Goal: Transaction & Acquisition: Download file/media

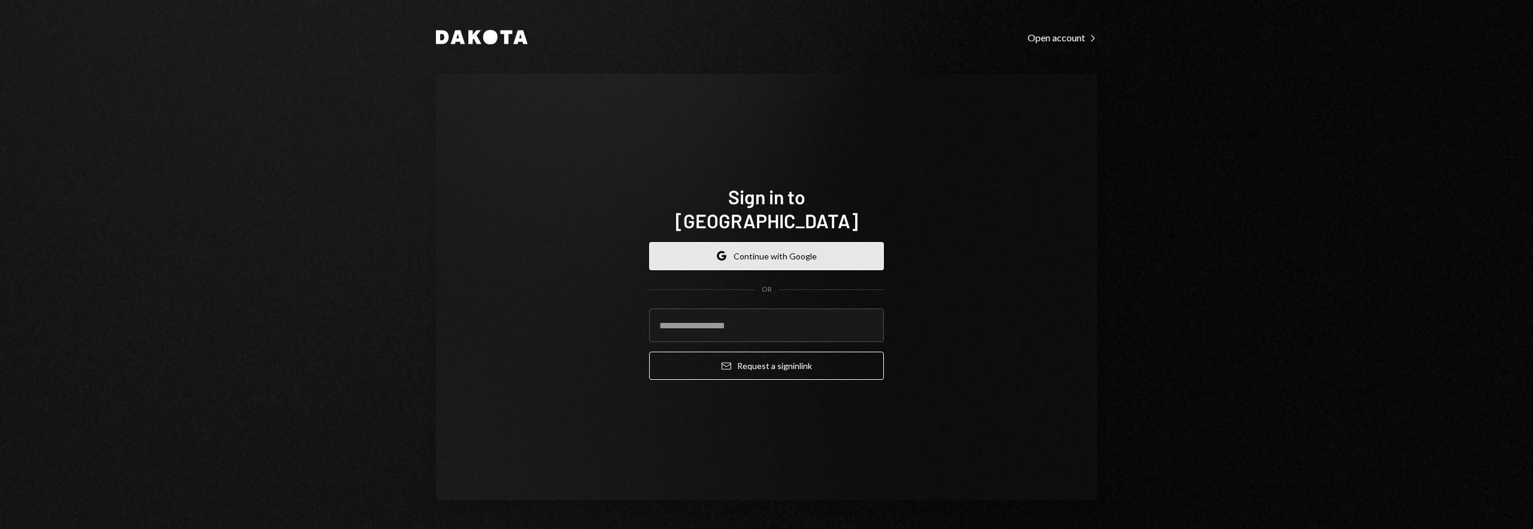
click at [785, 247] on button "Google Continue with Google" at bounding box center [766, 256] width 235 height 28
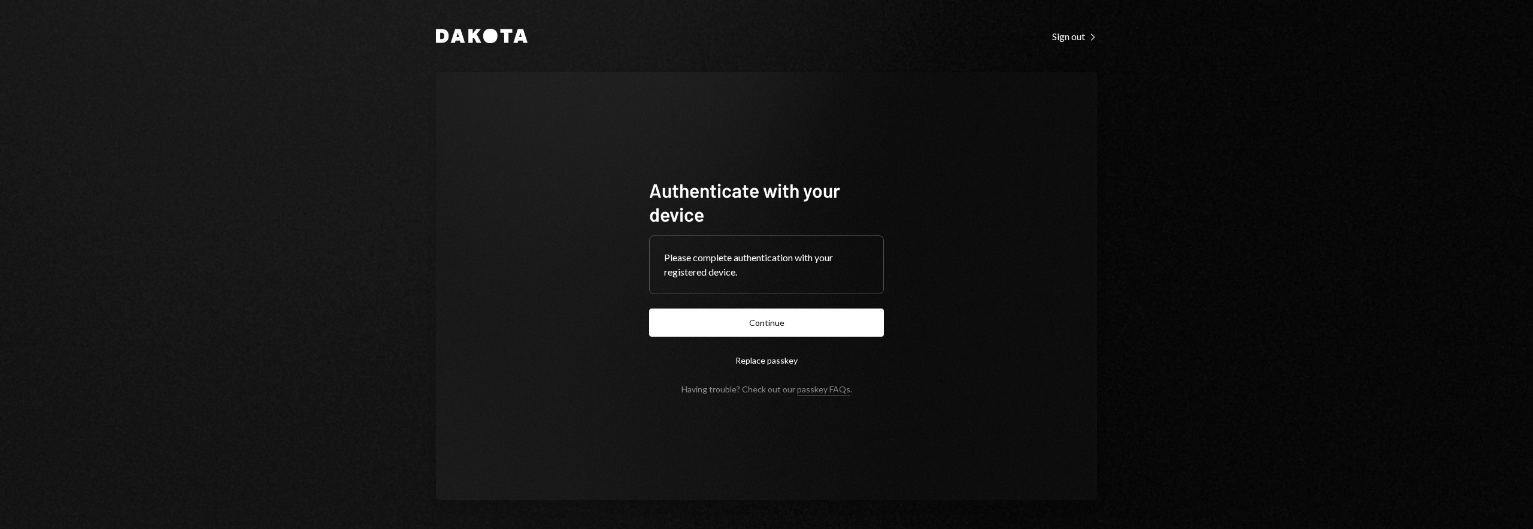
drag, startPoint x: 807, startPoint y: 327, endPoint x: 859, endPoint y: 325, distance: 52.2
click at [808, 327] on button "Continue" at bounding box center [766, 322] width 235 height 28
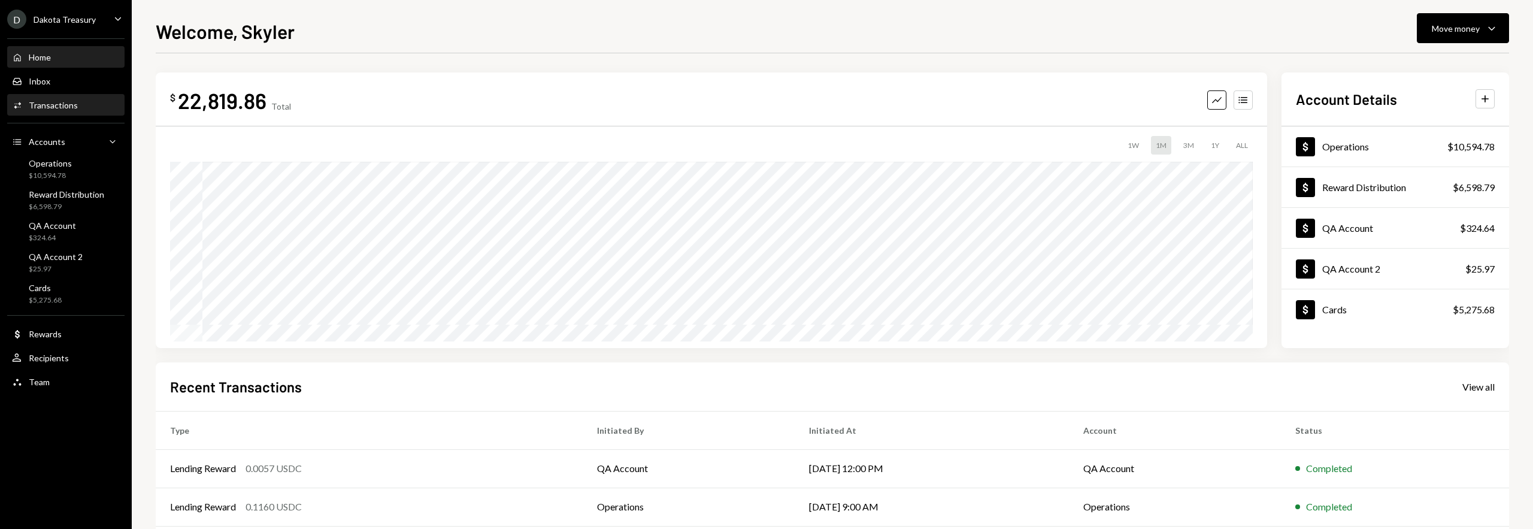
click at [78, 98] on div "Activities Transactions" at bounding box center [66, 105] width 108 height 20
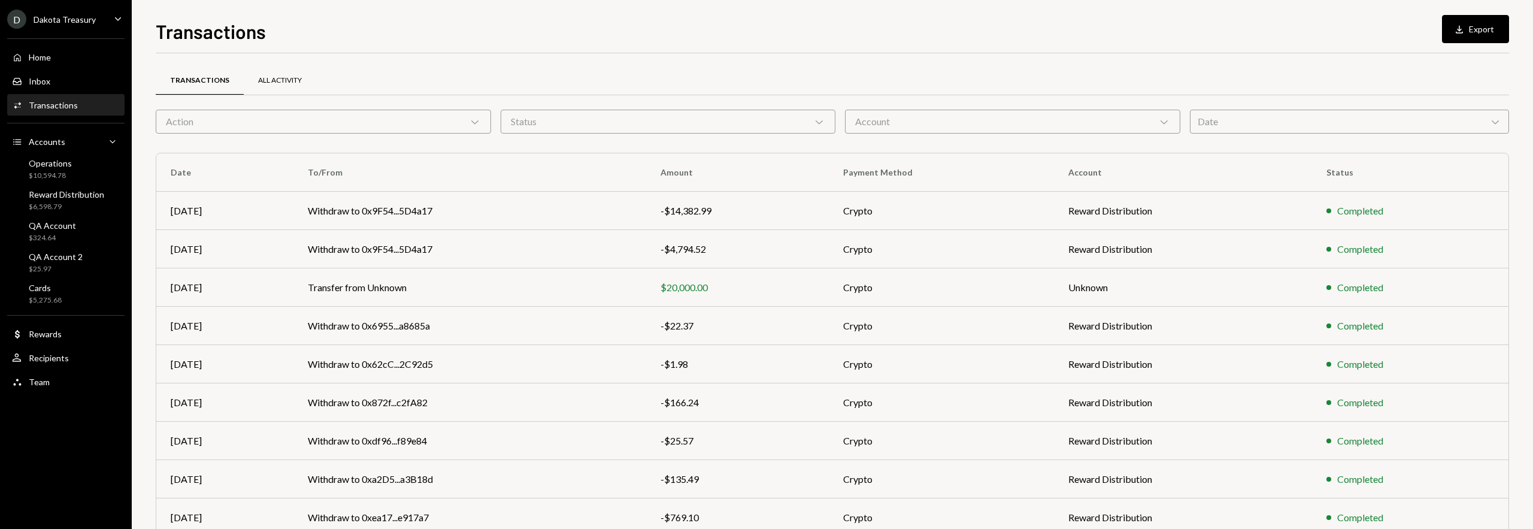
click at [294, 81] on div "All Activity" at bounding box center [280, 80] width 44 height 10
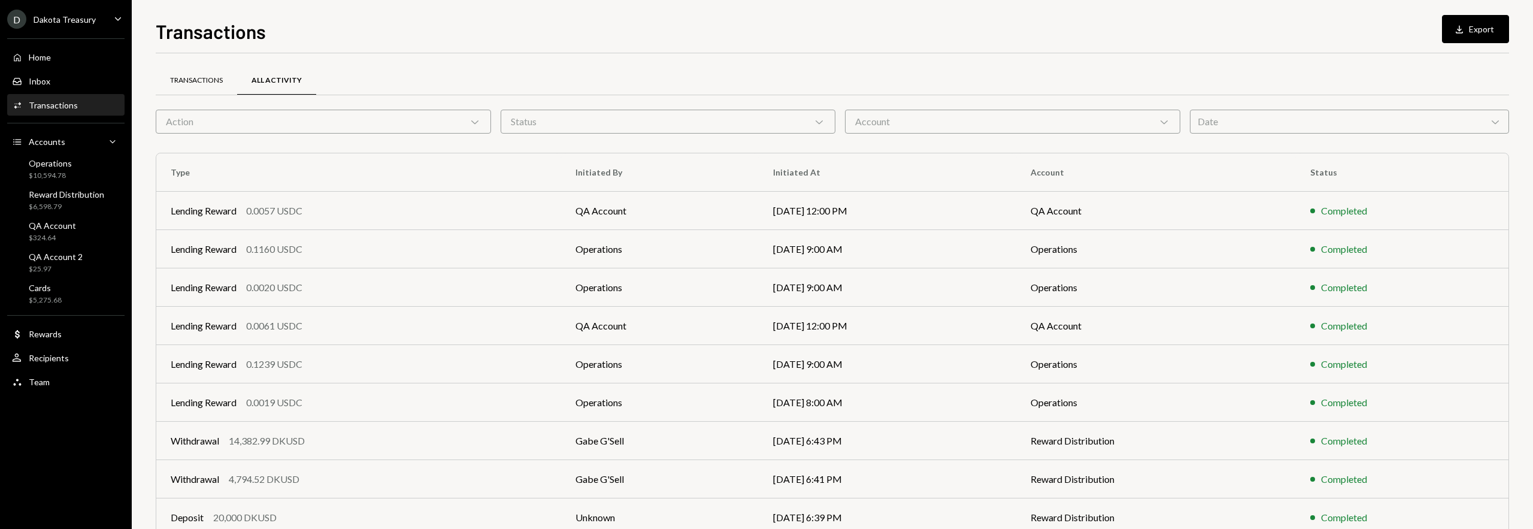
click at [216, 75] on div "Transactions" at bounding box center [196, 80] width 53 height 10
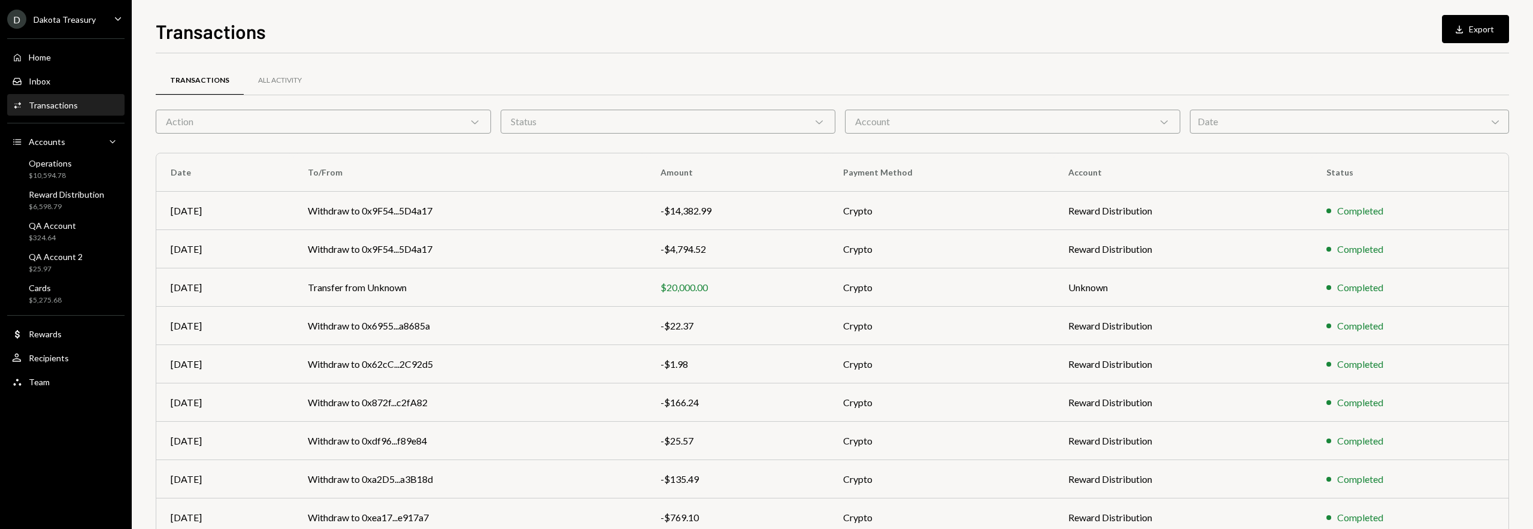
click at [302, 118] on div "Action Chevron Down" at bounding box center [323, 122] width 335 height 24
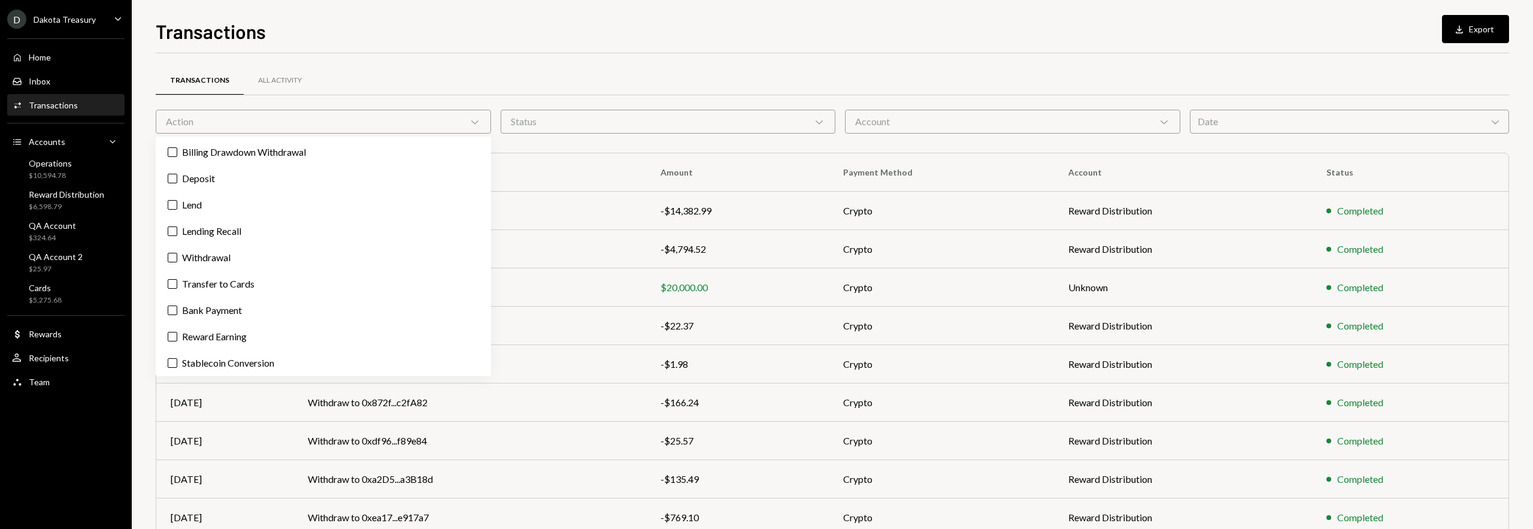
click at [302, 118] on div "Action Chevron Down" at bounding box center [323, 122] width 335 height 24
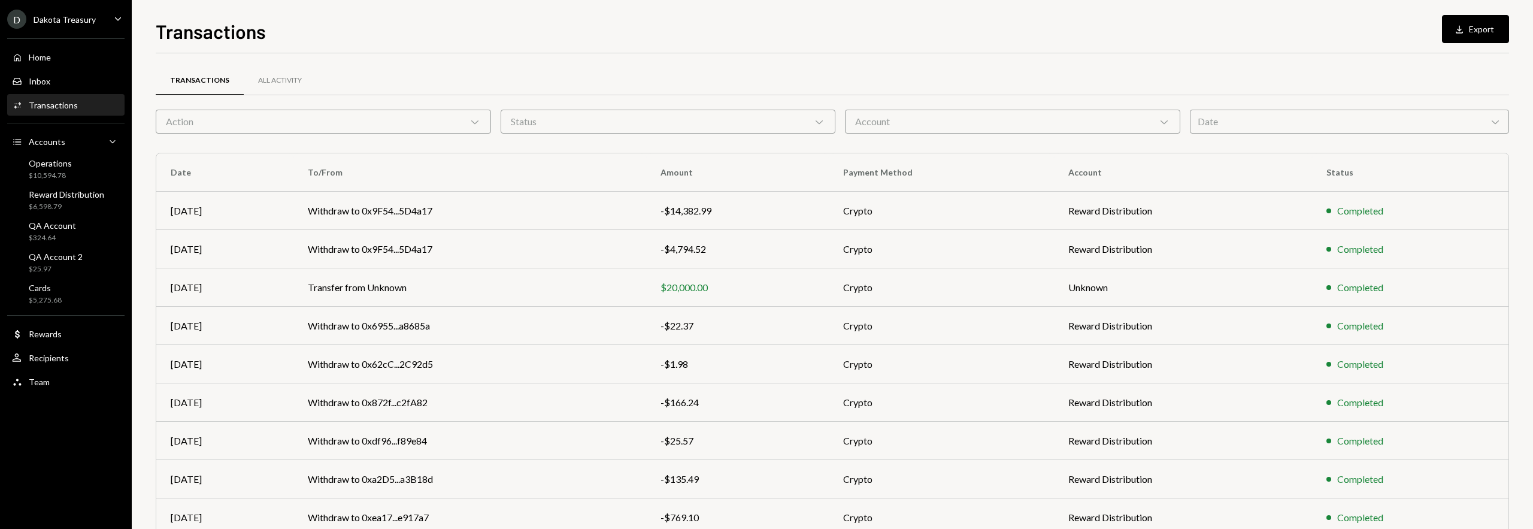
click at [941, 126] on div "Account Chevron Down" at bounding box center [1012, 122] width 335 height 24
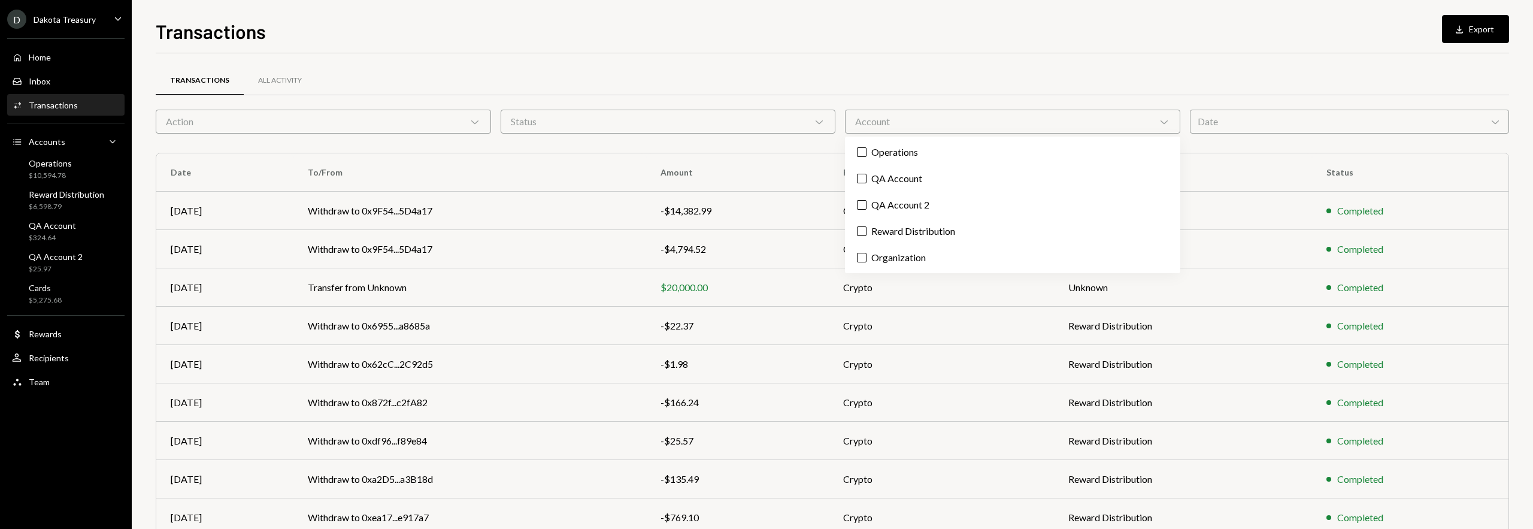
click at [967, 117] on div "Account Chevron Down" at bounding box center [1012, 122] width 335 height 24
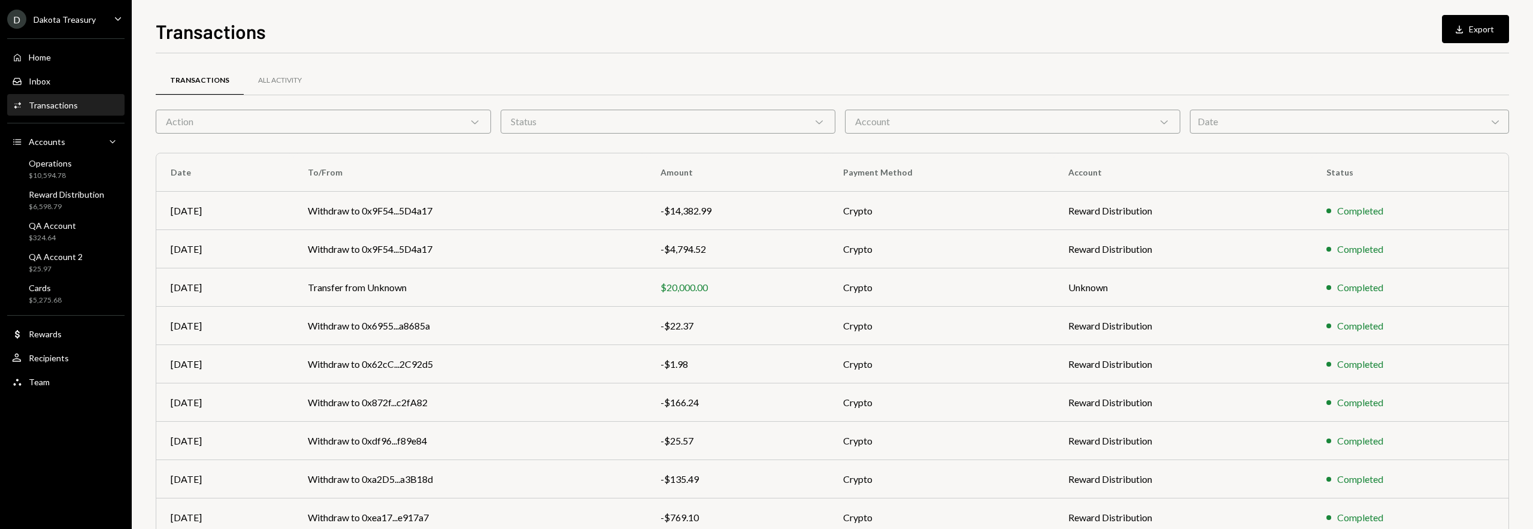
scroll to position [4, 0]
click at [281, 79] on div "All Activity" at bounding box center [280, 77] width 44 height 10
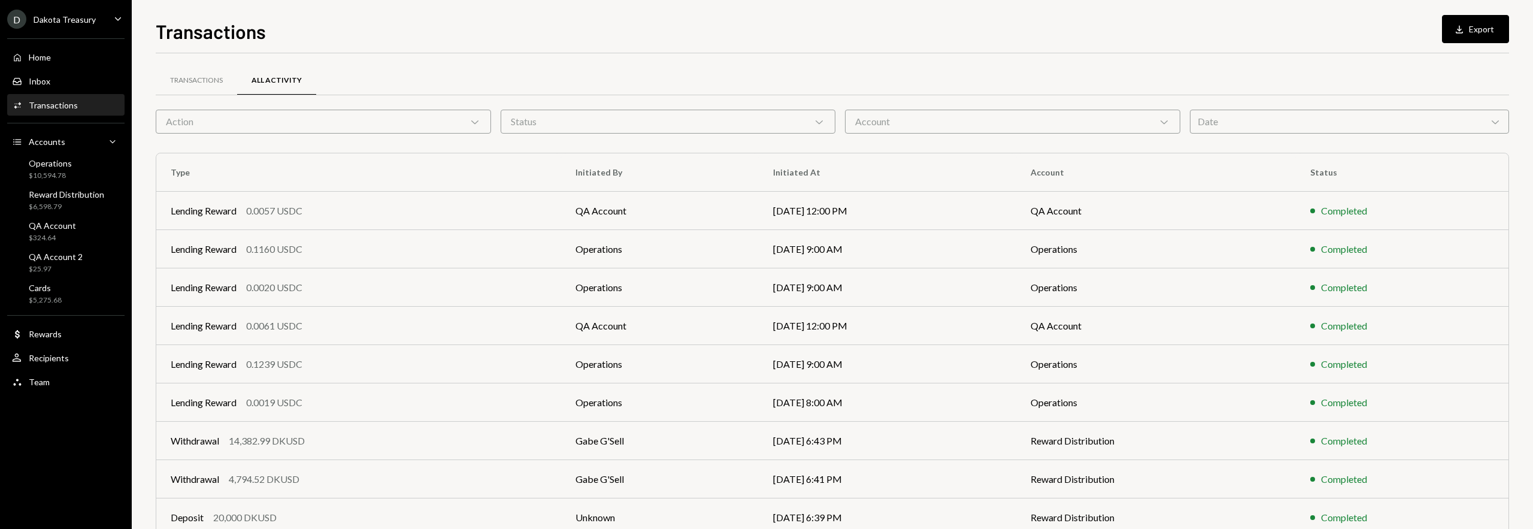
click at [384, 121] on div "Action Chevron Down" at bounding box center [323, 122] width 335 height 24
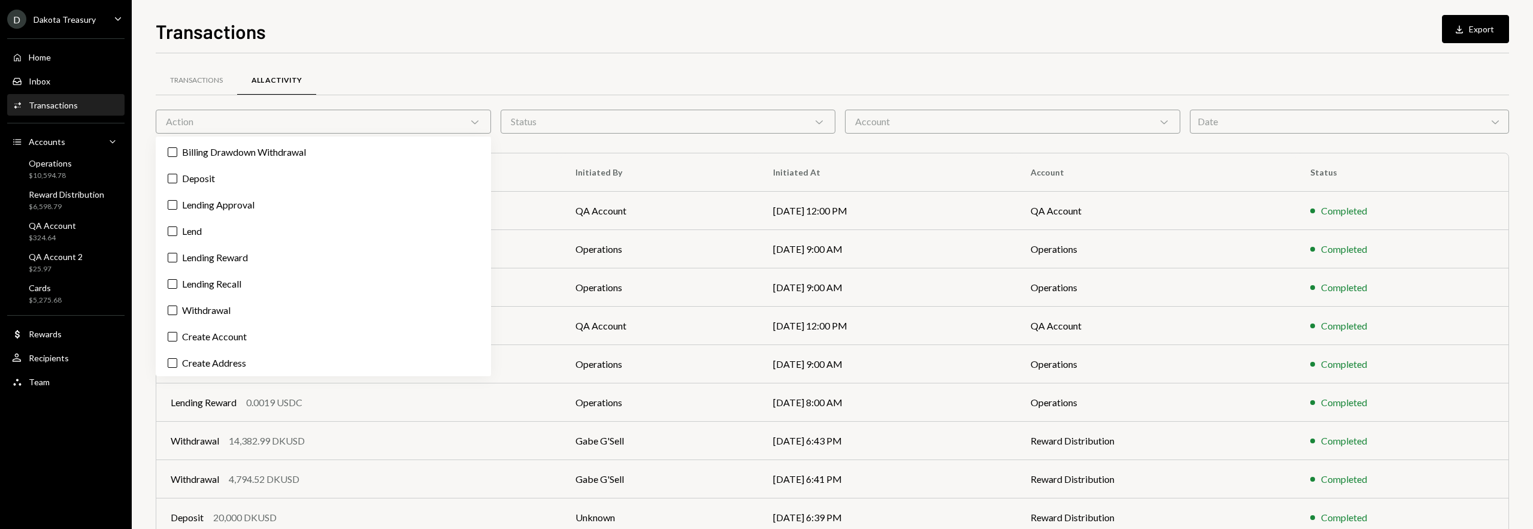
drag, startPoint x: 384, startPoint y: 122, endPoint x: 447, endPoint y: 122, distance: 63.5
click at [385, 122] on div "Action Chevron Down" at bounding box center [323, 122] width 335 height 24
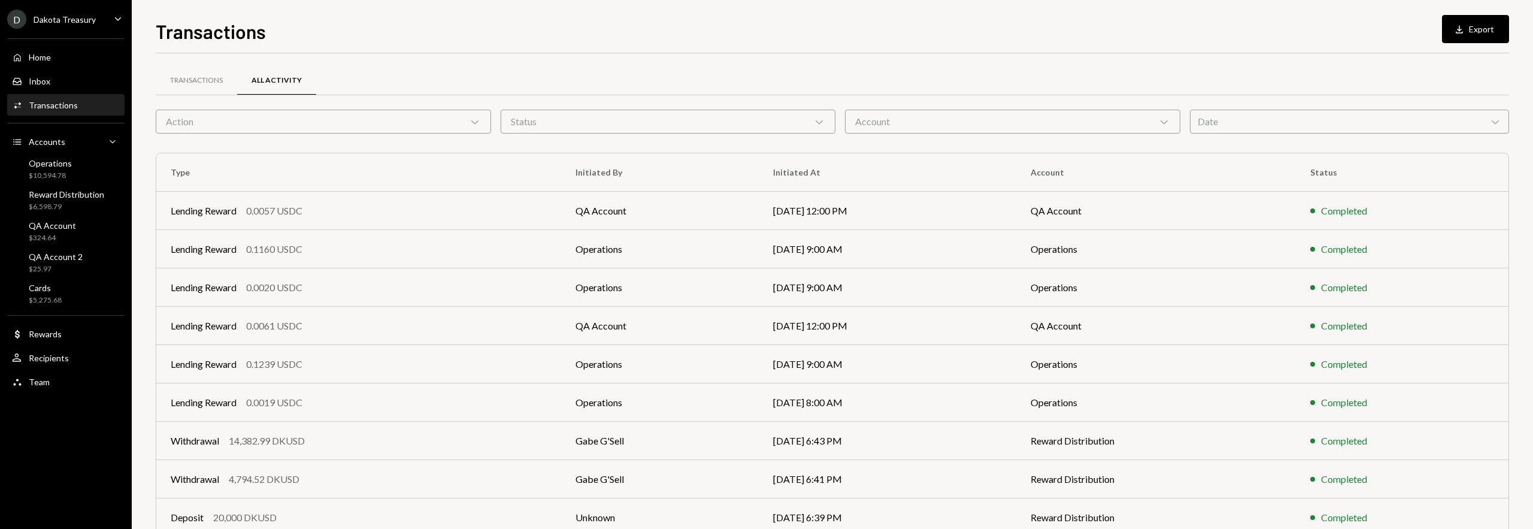
click at [584, 125] on div "Status Chevron Down" at bounding box center [668, 122] width 335 height 24
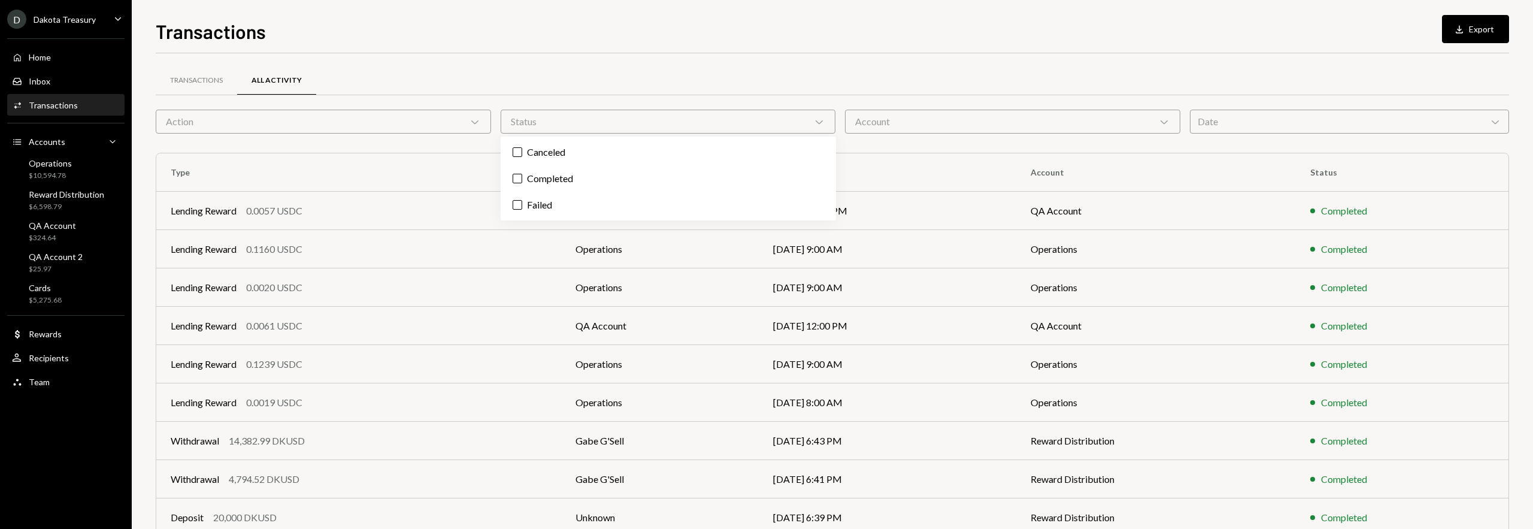
click at [592, 122] on div "Status Chevron Down" at bounding box center [668, 122] width 335 height 24
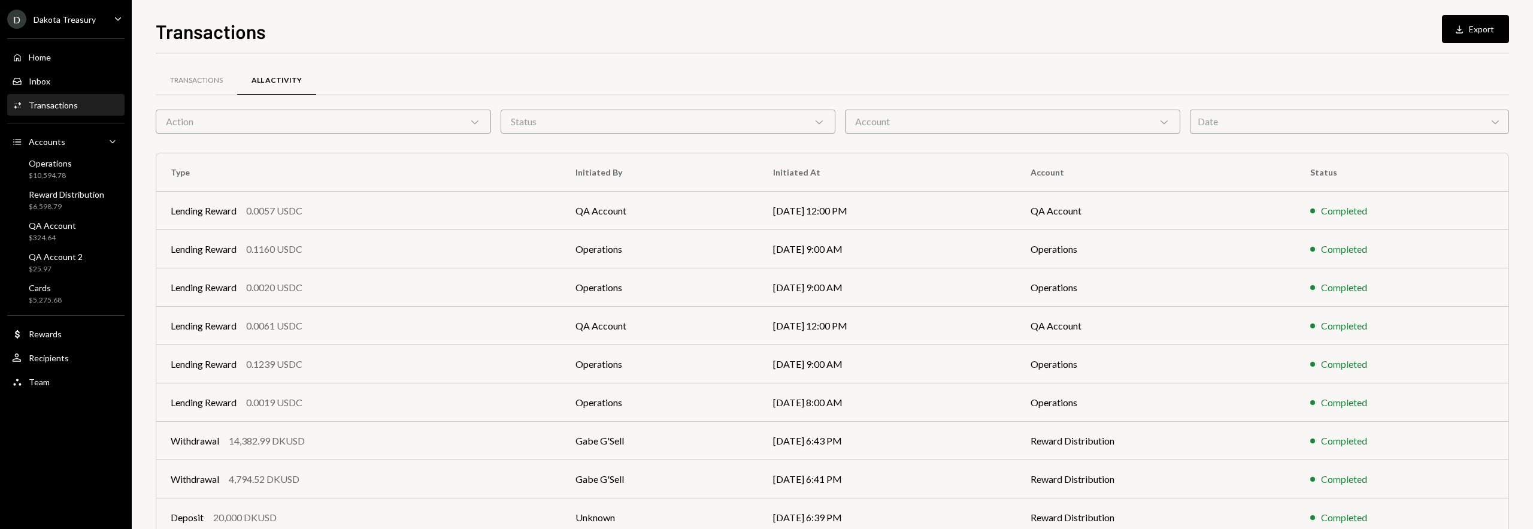
click at [926, 123] on div "Account Chevron Down" at bounding box center [1012, 122] width 335 height 24
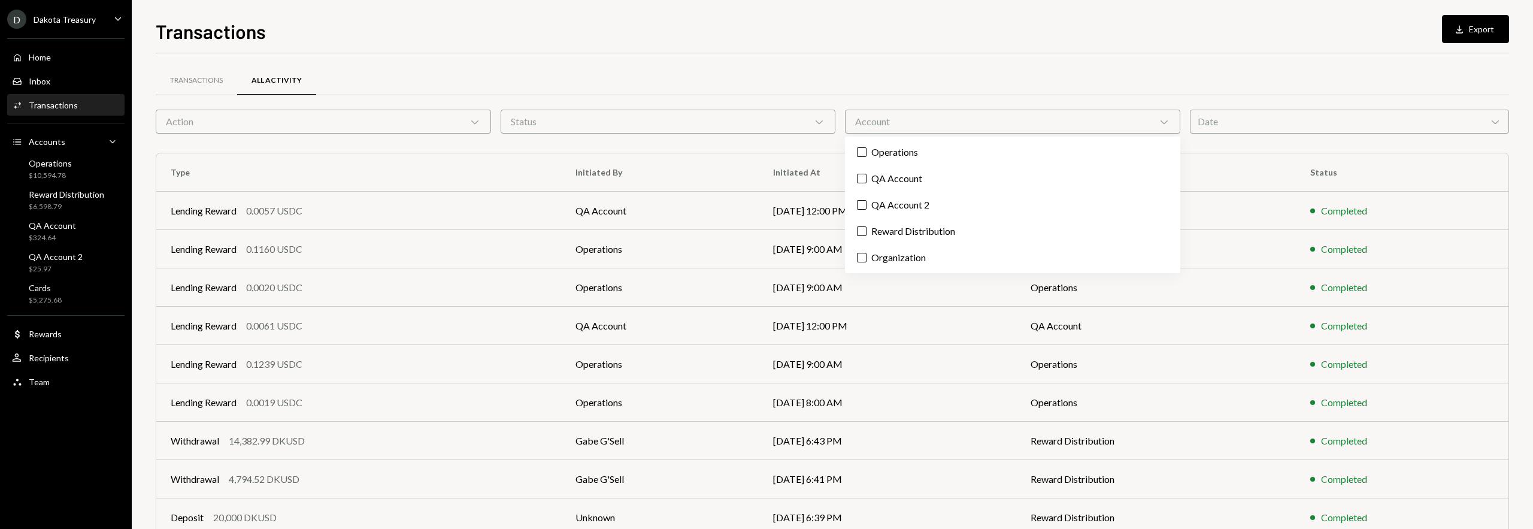
click at [1015, 129] on div "Account Chevron Down" at bounding box center [1012, 122] width 335 height 24
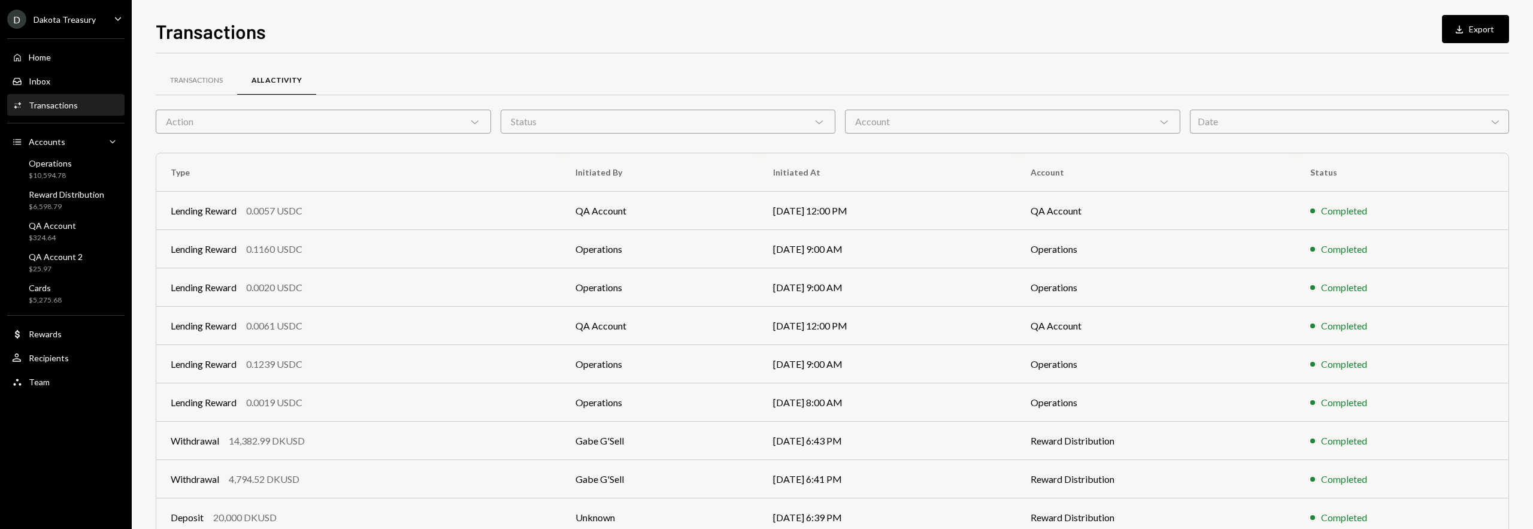
click at [1224, 119] on div "Date Chevron Down" at bounding box center [1350, 122] width 320 height 24
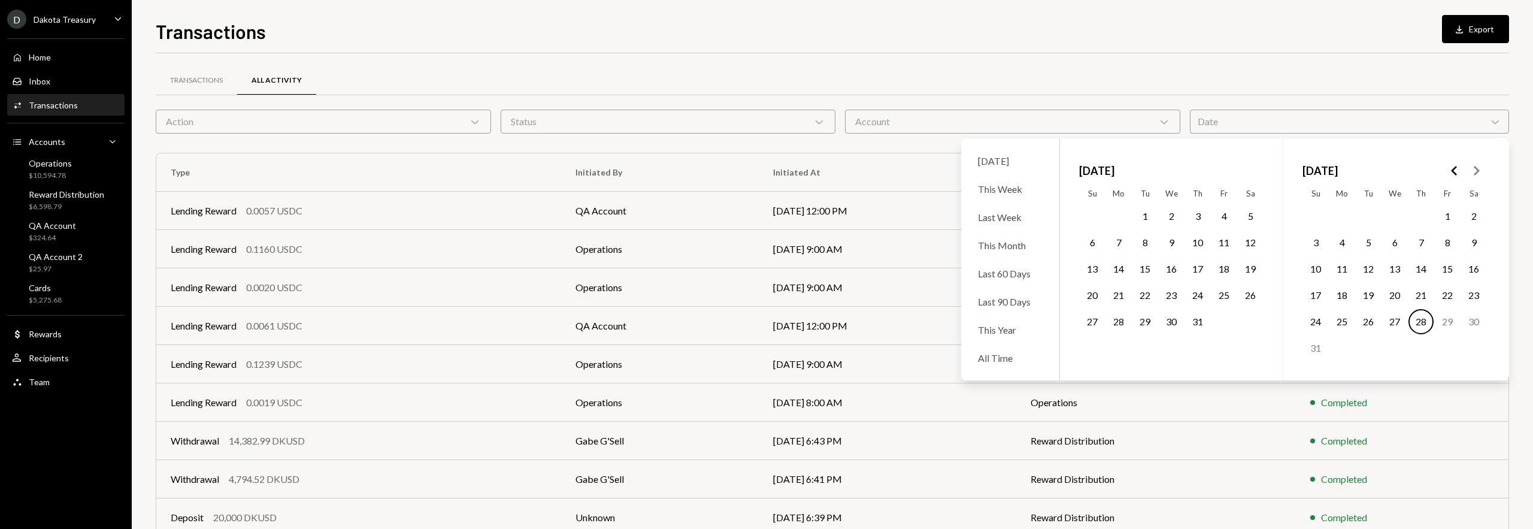
click at [1225, 119] on div "Date Chevron Down" at bounding box center [1350, 122] width 320 height 24
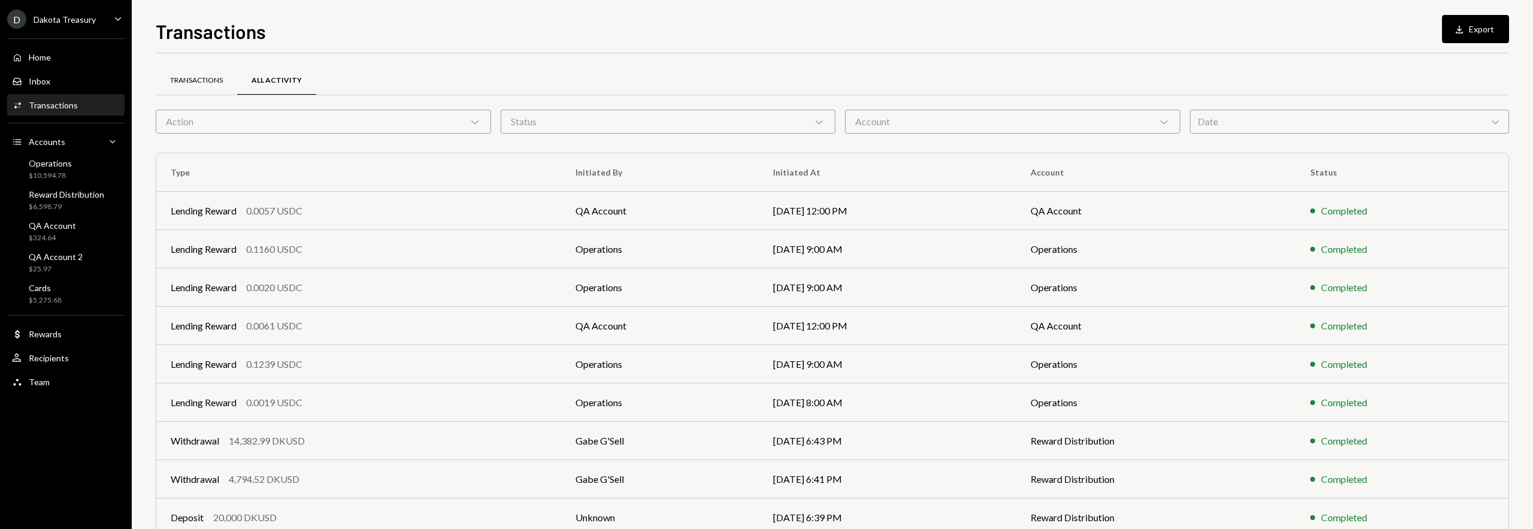
click at [217, 78] on div "Transactions" at bounding box center [196, 80] width 53 height 10
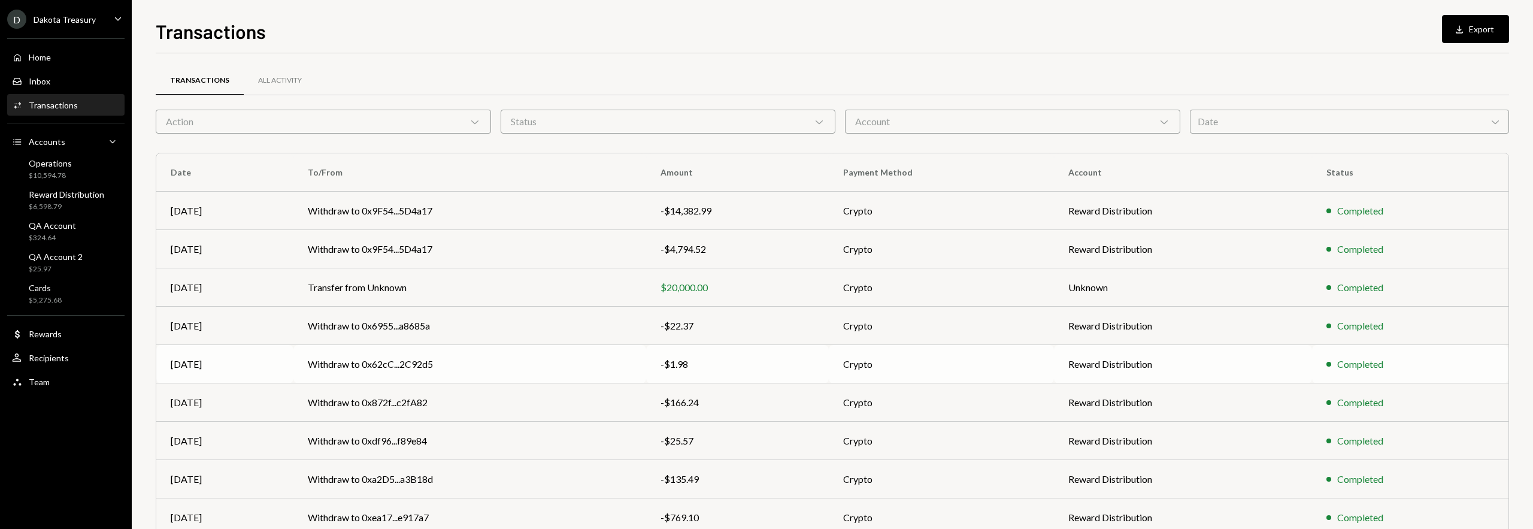
scroll to position [96, 0]
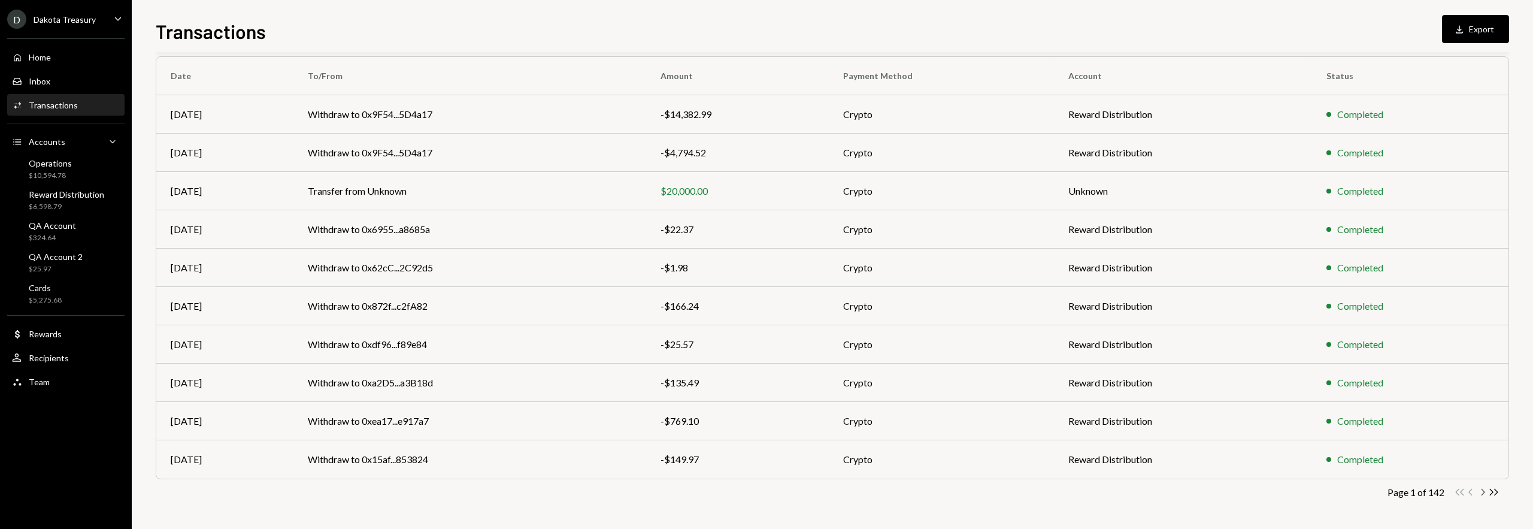
click at [1483, 489] on icon "Chevron Right" at bounding box center [1482, 491] width 11 height 11
click at [1483, 492] on icon "Chevron Right" at bounding box center [1482, 491] width 11 height 11
click at [1467, 491] on icon "Chevron Left" at bounding box center [1471, 491] width 11 height 11
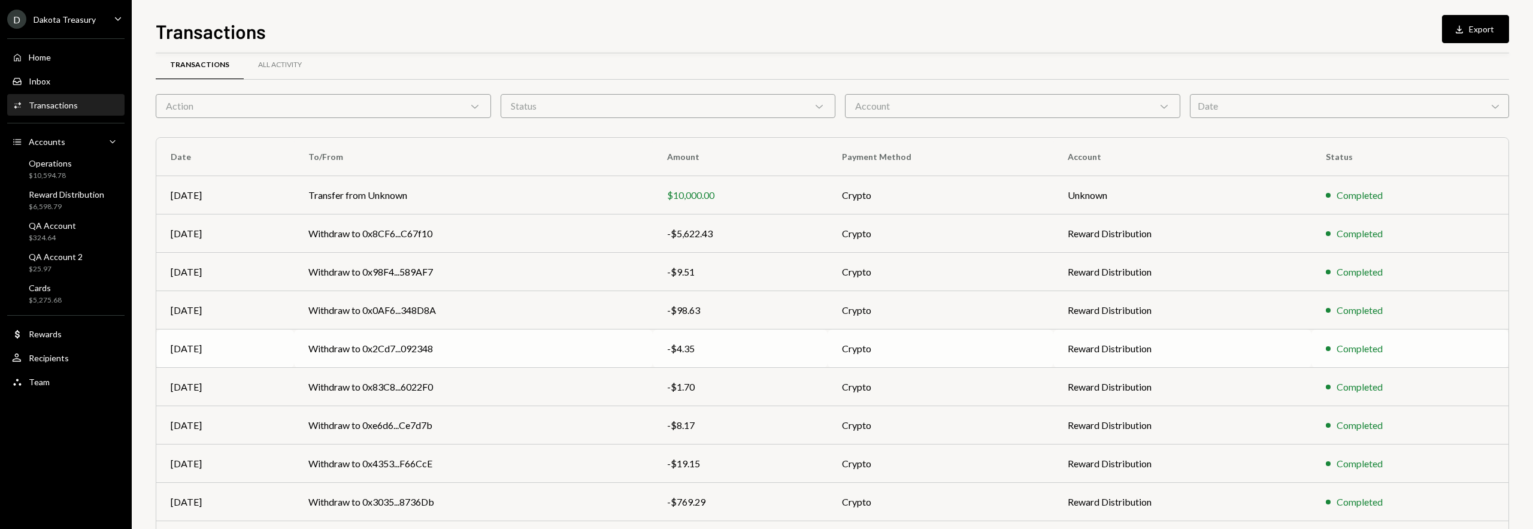
scroll to position [0, 0]
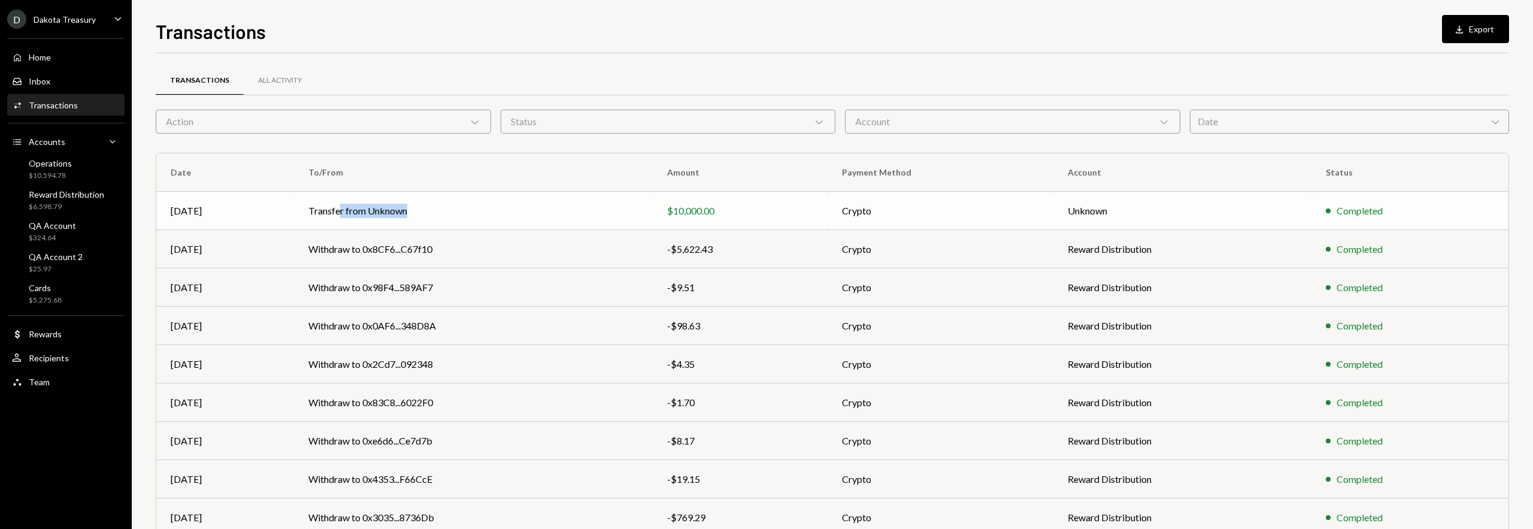
drag, startPoint x: 361, startPoint y: 212, endPoint x: 611, endPoint y: 212, distance: 250.3
click at [612, 211] on td "Transfer from Unknown" at bounding box center [473, 211] width 359 height 38
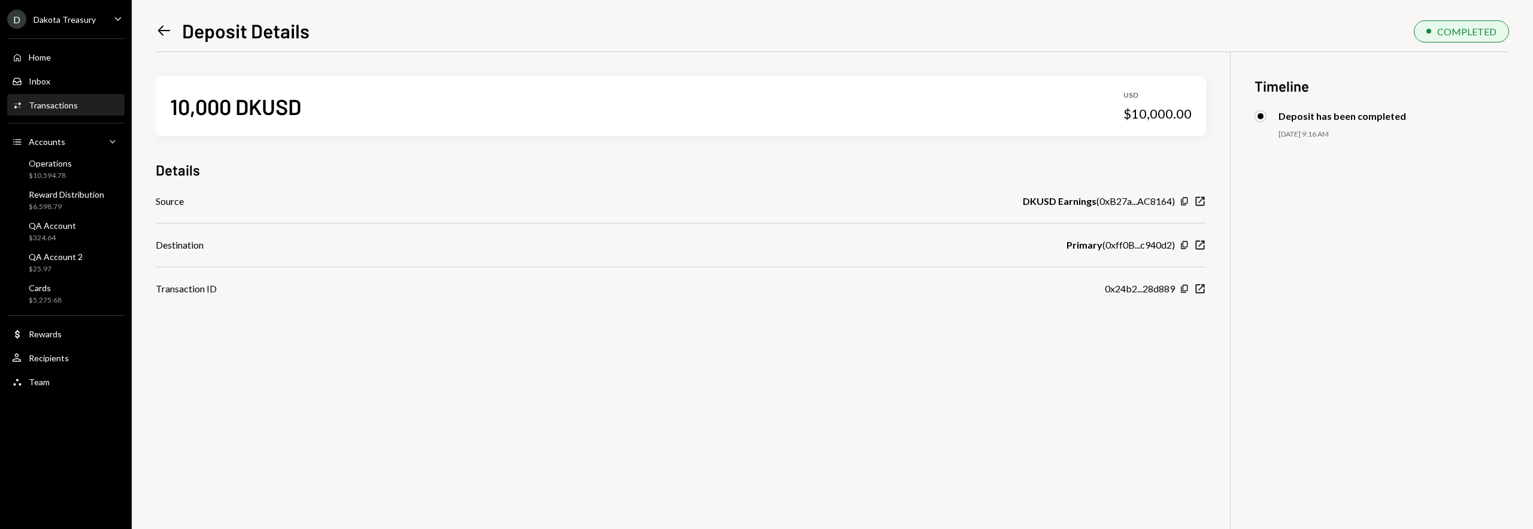
click at [161, 26] on icon "Left Arrow" at bounding box center [164, 30] width 17 height 17
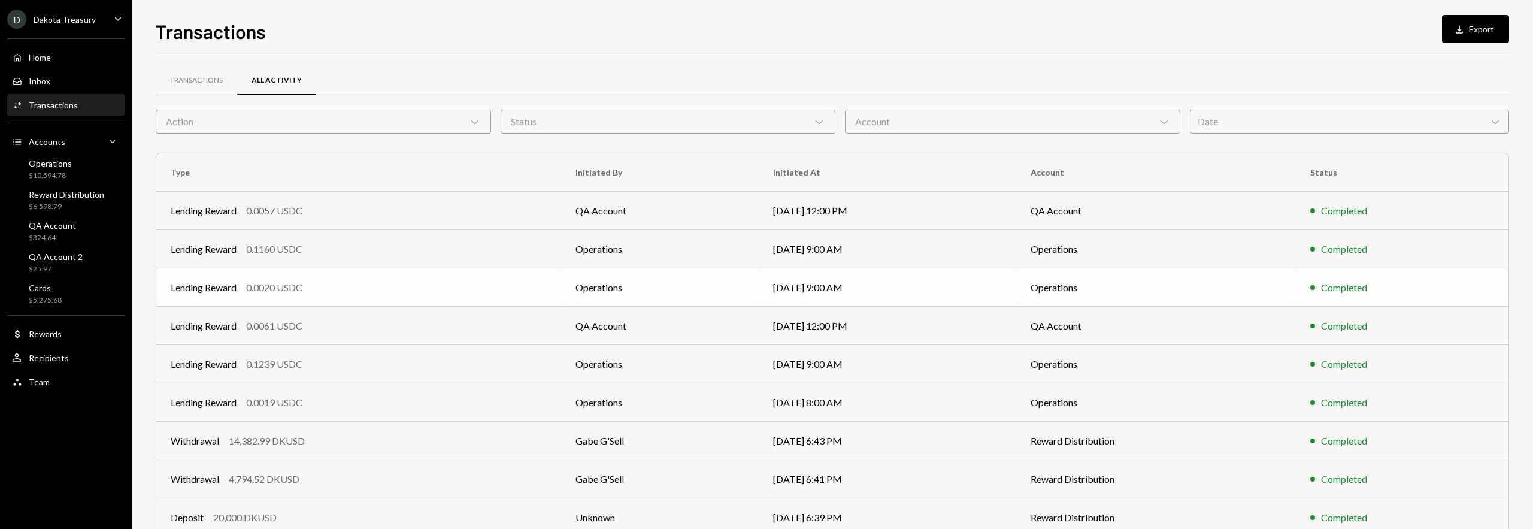
scroll to position [96, 0]
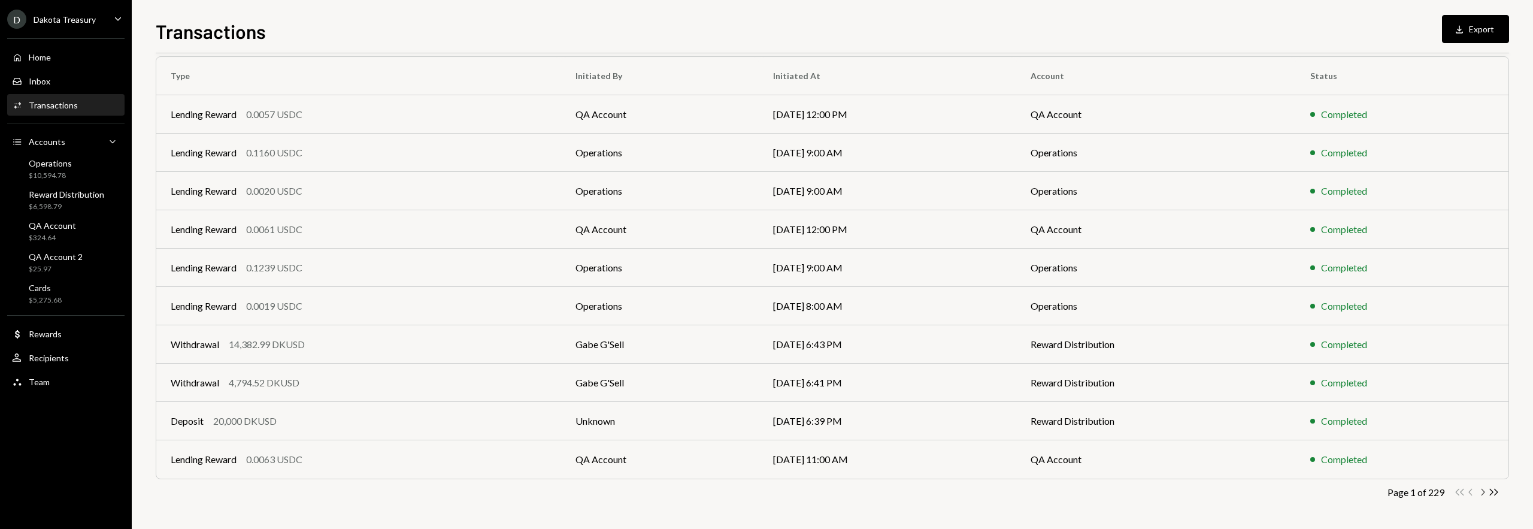
click at [1485, 492] on icon "Chevron Right" at bounding box center [1482, 491] width 11 height 11
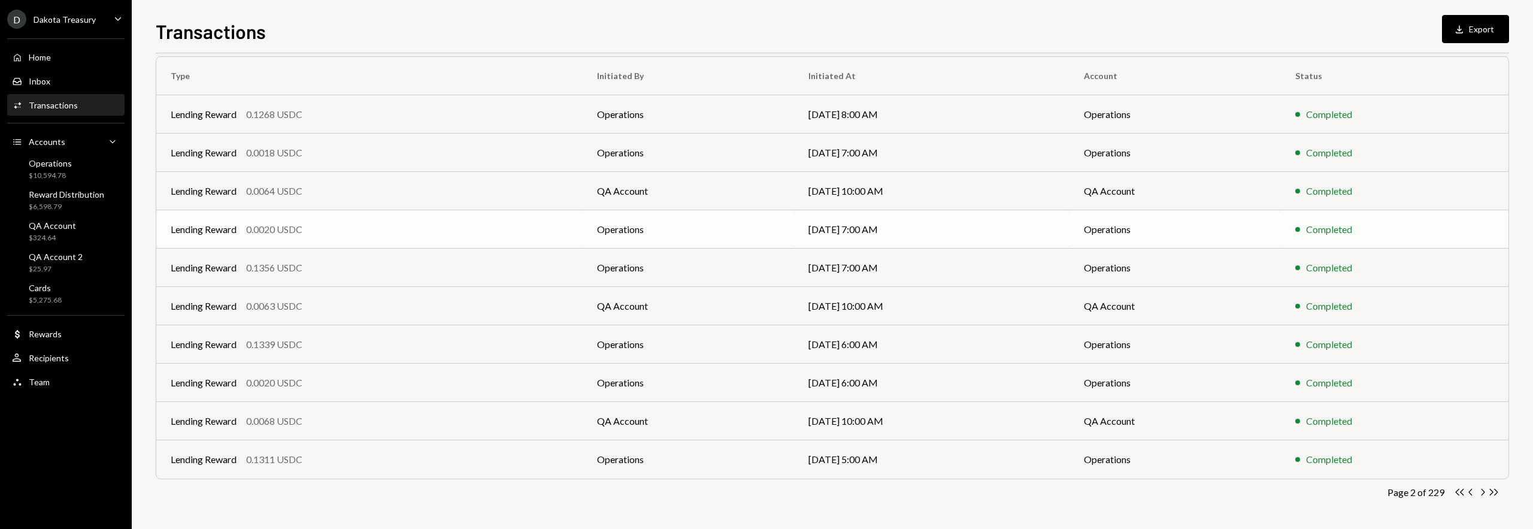
scroll to position [0, 0]
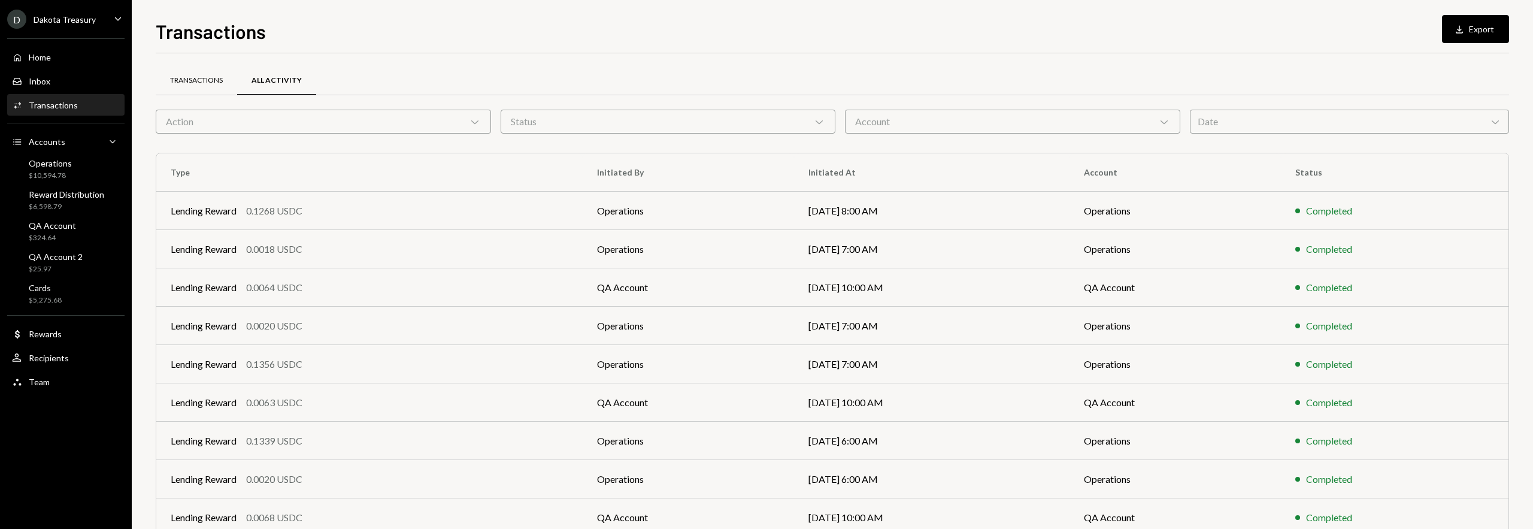
click at [214, 75] on div "Transactions" at bounding box center [196, 80] width 53 height 10
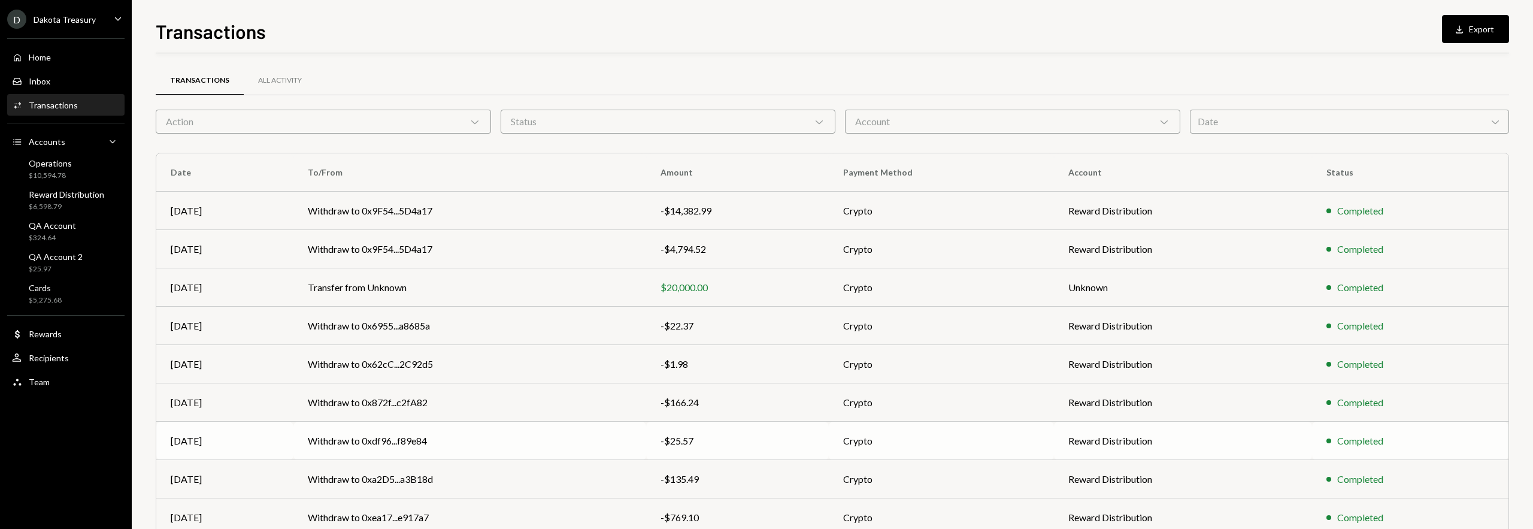
scroll to position [96, 0]
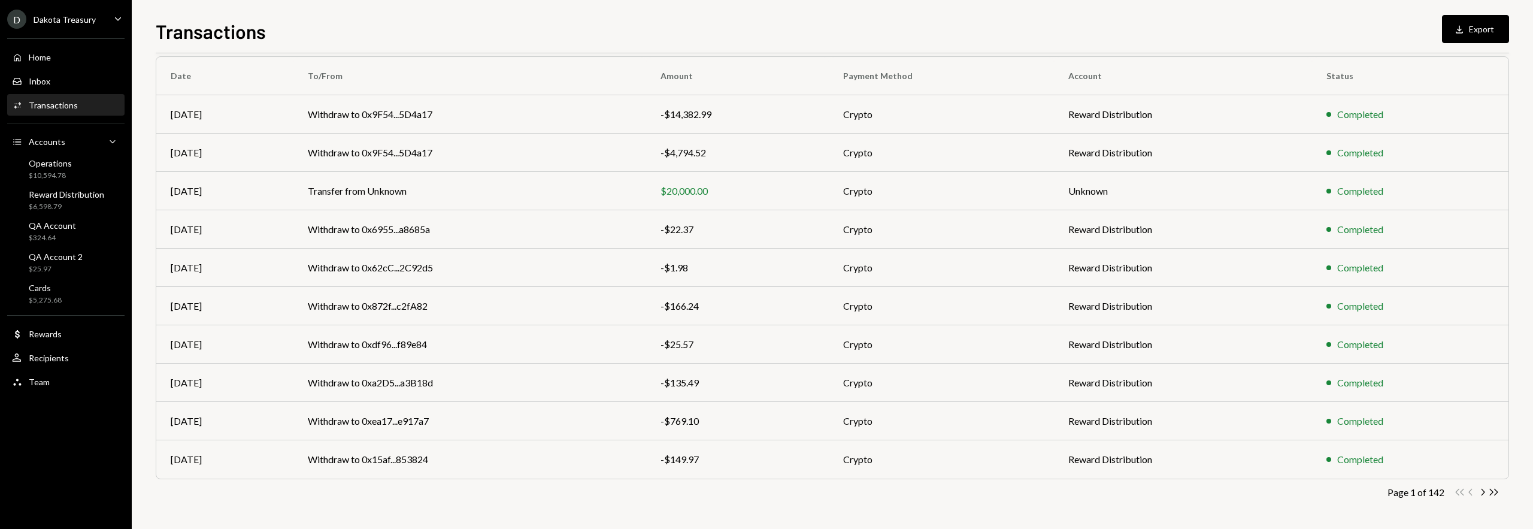
click at [1415, 491] on div "Page 1 of 142" at bounding box center [1416, 491] width 57 height 11
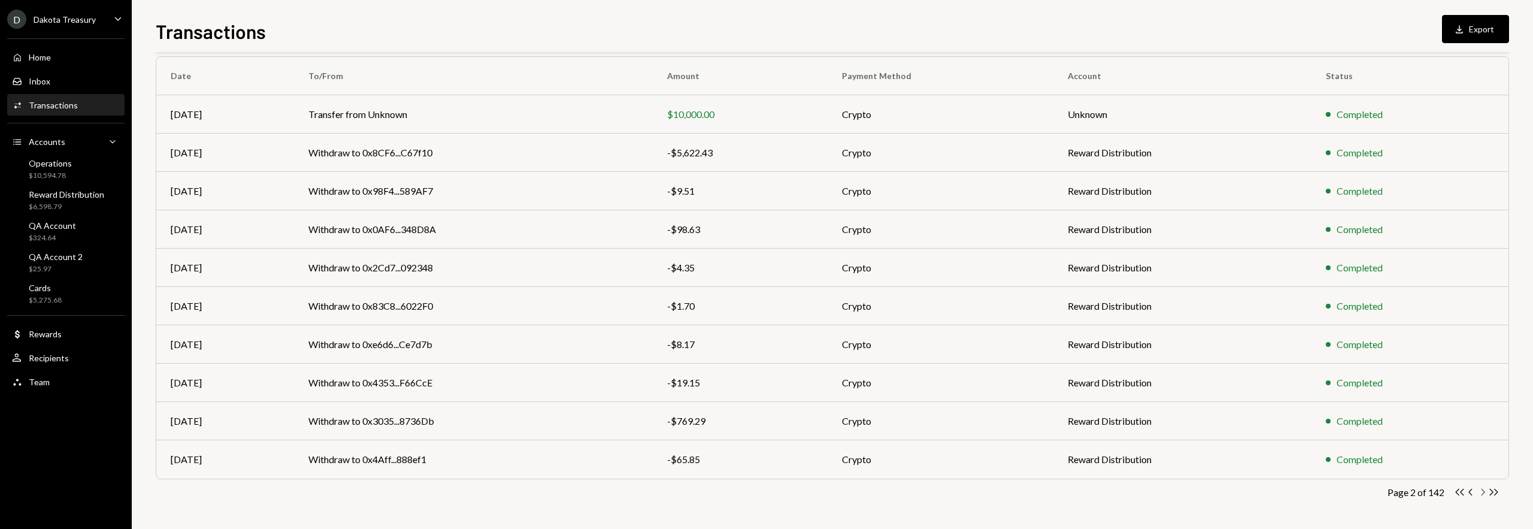
click at [1483, 492] on icon "Chevron Right" at bounding box center [1482, 491] width 11 height 11
click at [74, 286] on div "Cards $5,275.68" at bounding box center [66, 294] width 108 height 23
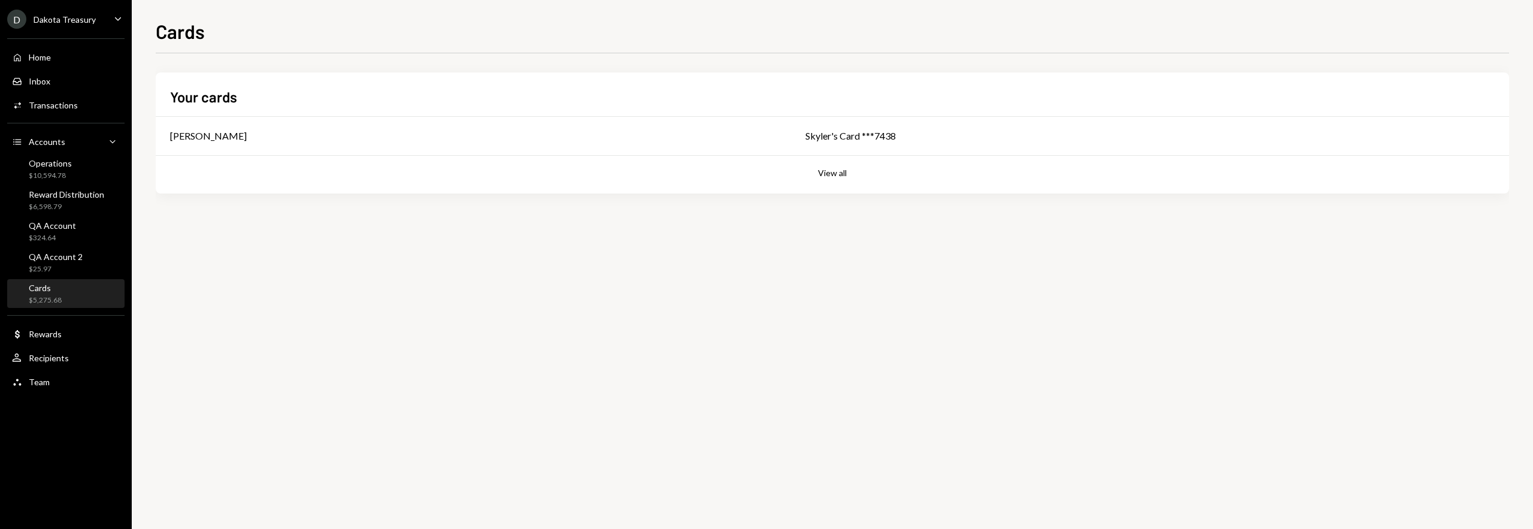
click at [516, 193] on div "Your cards Skyler Drennan Skyler's Card ***7438 View all" at bounding box center [833, 132] width 1354 height 121
click at [831, 171] on button "View all" at bounding box center [832, 173] width 29 height 11
click at [450, 128] on div "Skyler Drennan" at bounding box center [498, 135] width 656 height 14
click at [70, 57] on div "Home Home" at bounding box center [66, 57] width 108 height 11
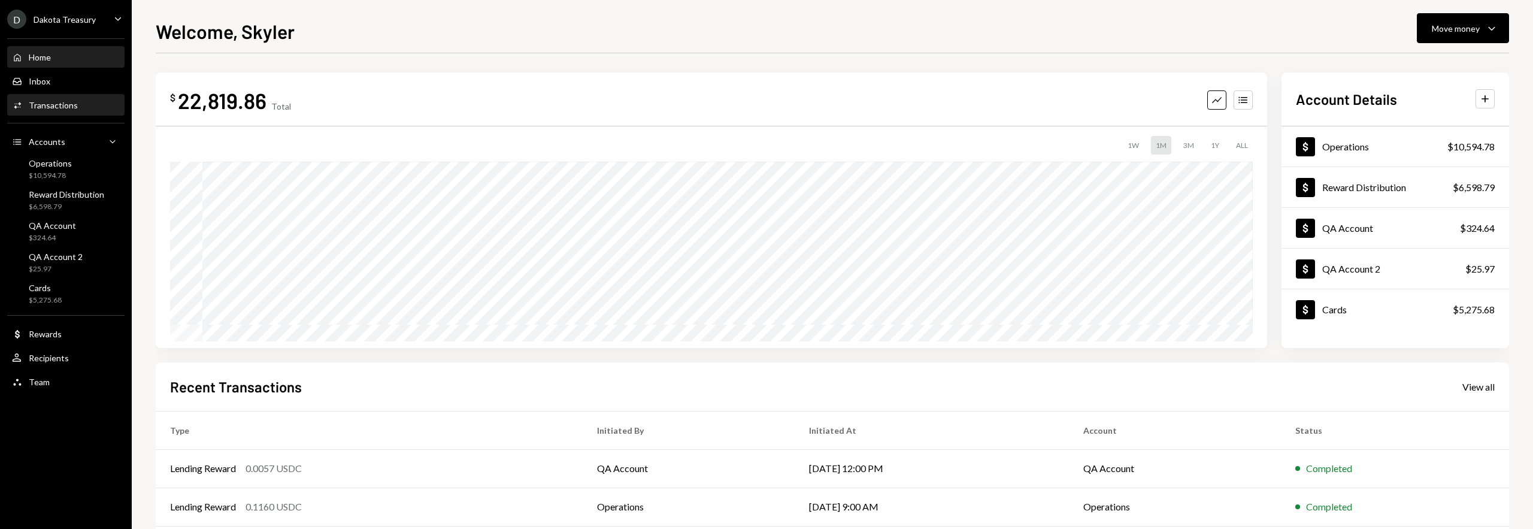
click at [92, 111] on div "Activities Transactions" at bounding box center [66, 105] width 108 height 20
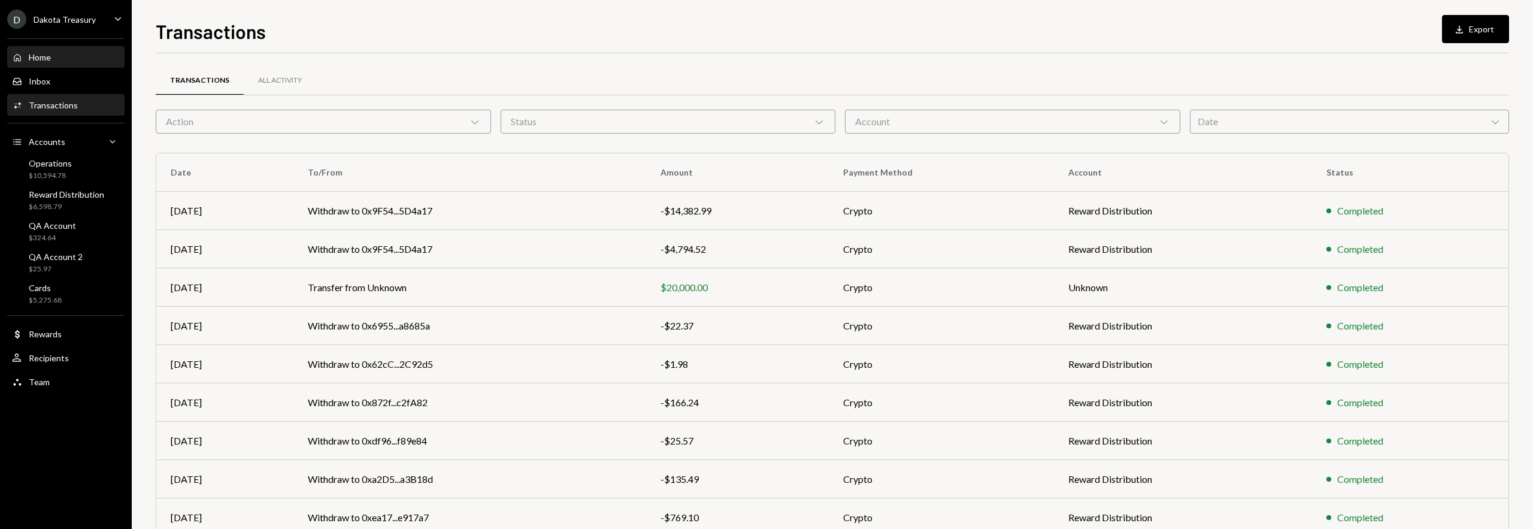
click at [71, 61] on div "Home Home" at bounding box center [66, 57] width 108 height 11
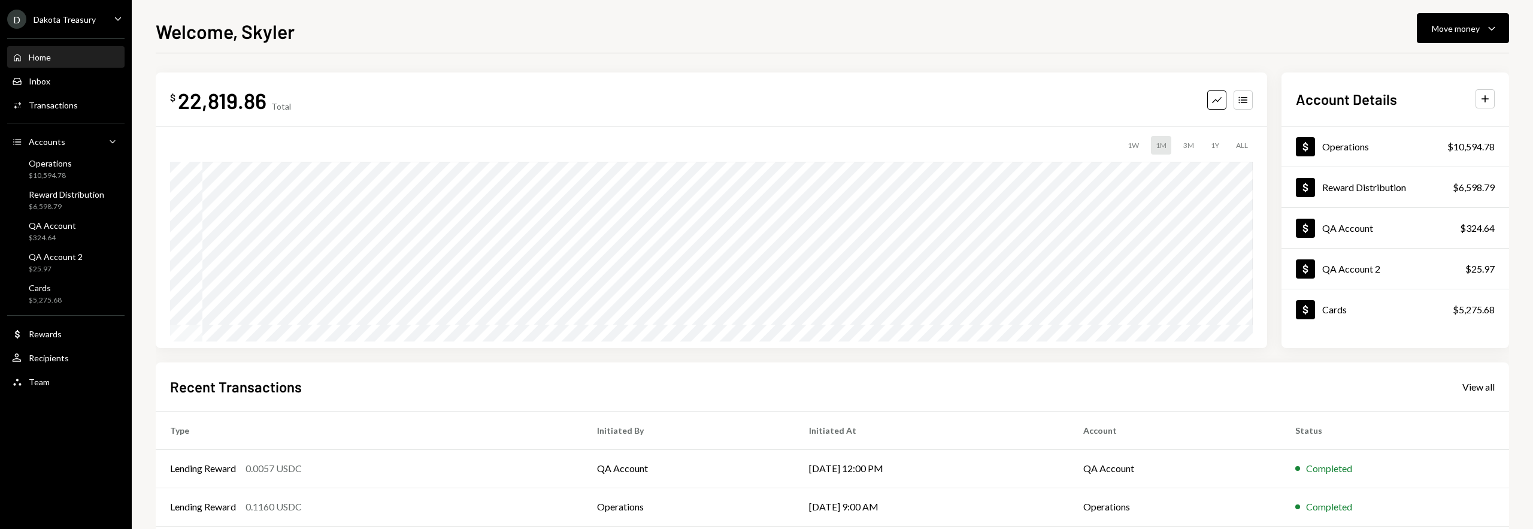
click at [73, 19] on div "Dakota Treasury" at bounding box center [65, 19] width 62 height 10
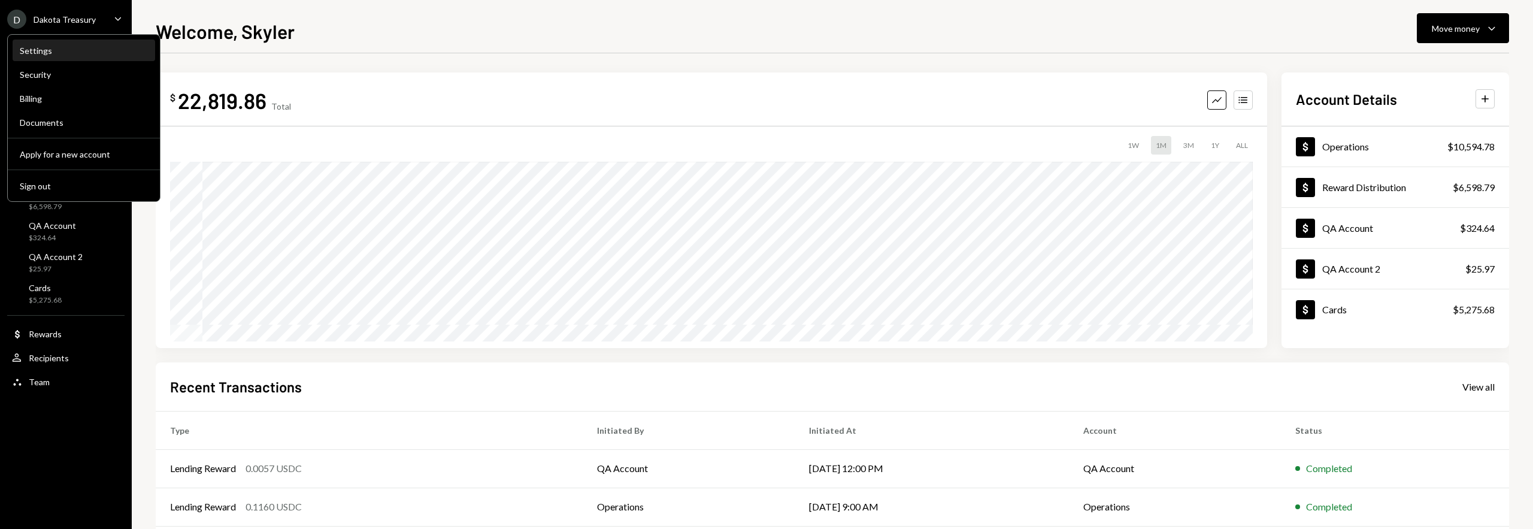
click at [94, 43] on div "Settings" at bounding box center [84, 51] width 128 height 20
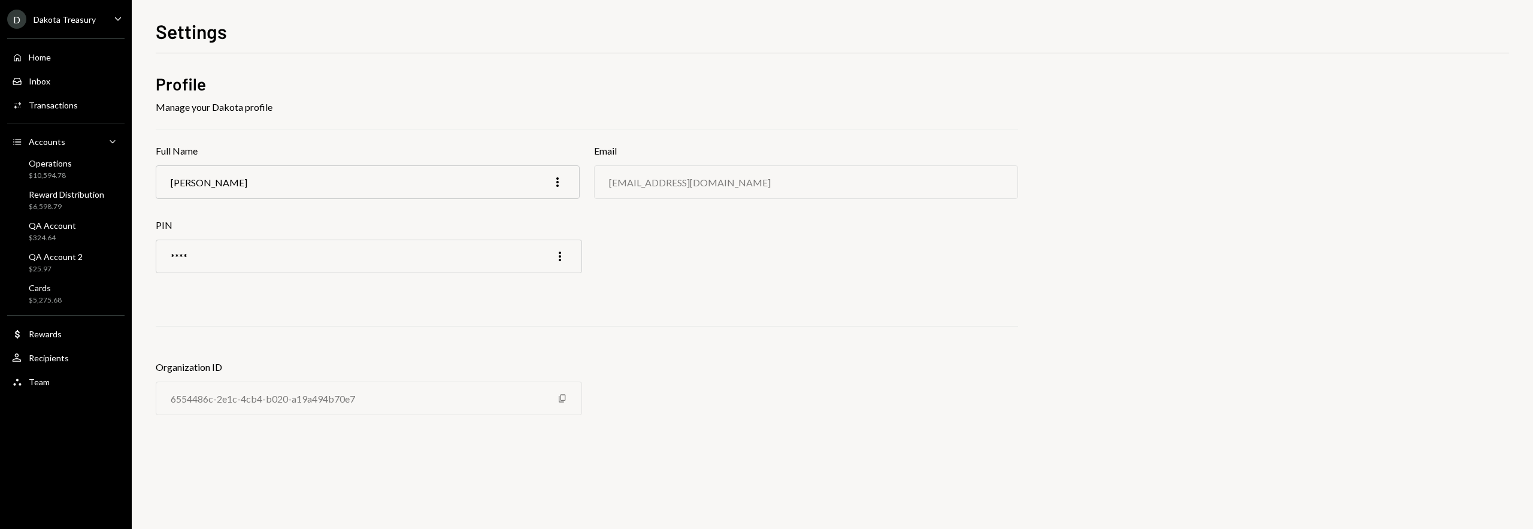
click at [556, 396] on div "6554486c-2e1c-4cb4-b020-a19a494b70e7 Copy" at bounding box center [369, 399] width 426 height 34
click at [569, 397] on div "6554486c-2e1c-4cb4-b020-a19a494b70e7 Copy" at bounding box center [369, 399] width 426 height 34
click at [558, 398] on icon "Copy" at bounding box center [563, 398] width 10 height 10
click at [83, 108] on div "Activities Transactions" at bounding box center [66, 105] width 108 height 11
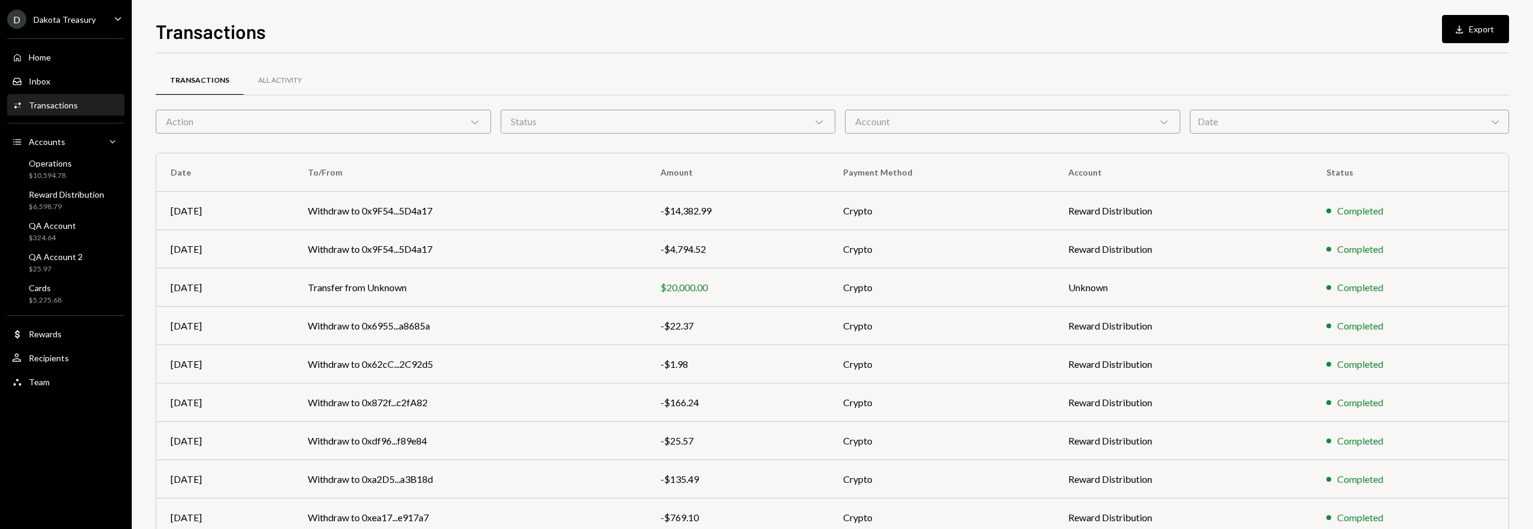
click at [110, 18] on div "D Dakota Treasury Caret Down" at bounding box center [66, 19] width 132 height 19
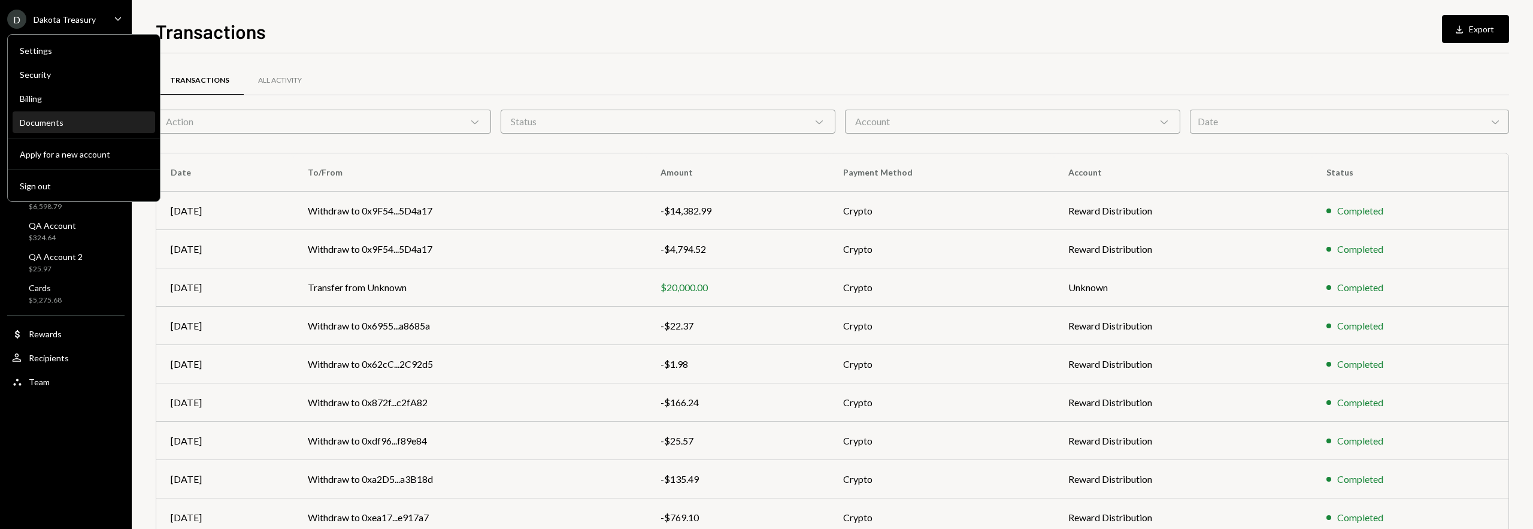
click at [70, 119] on div "Documents" at bounding box center [84, 122] width 128 height 10
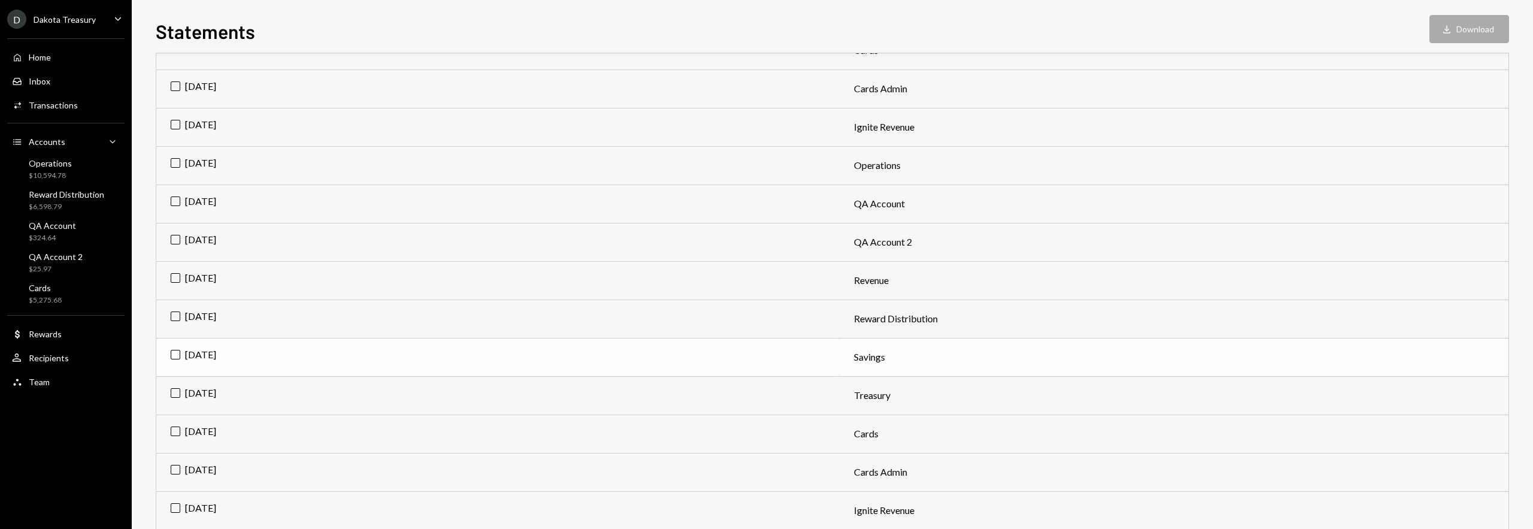
scroll to position [332, 0]
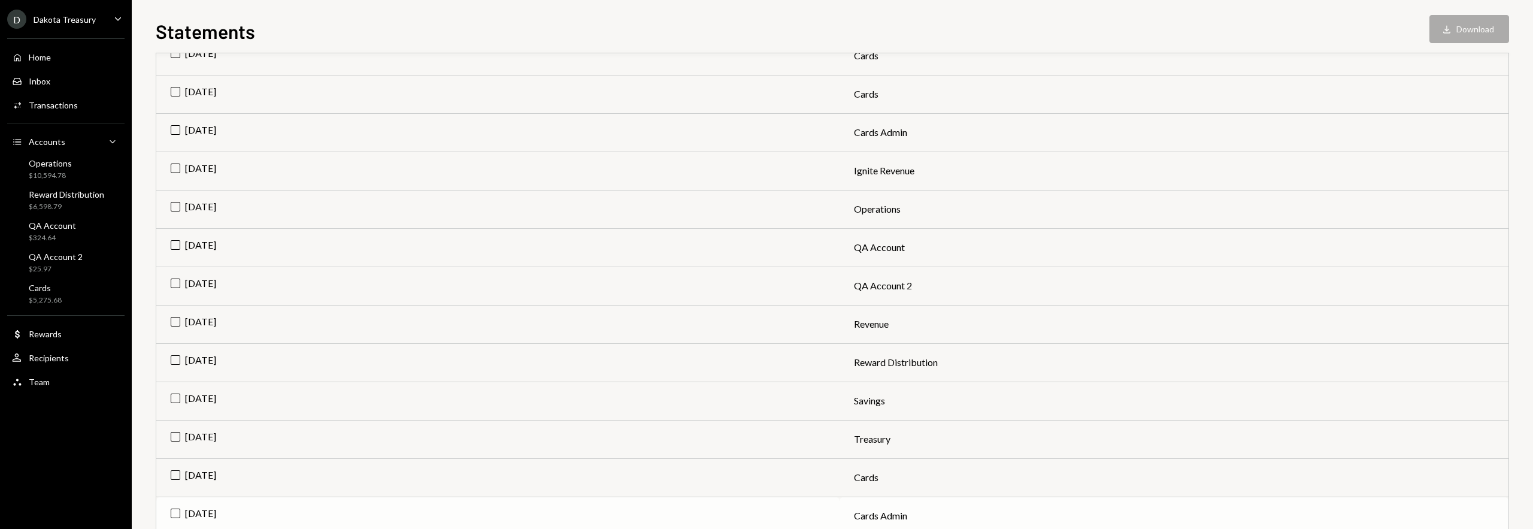
scroll to position [161, 0]
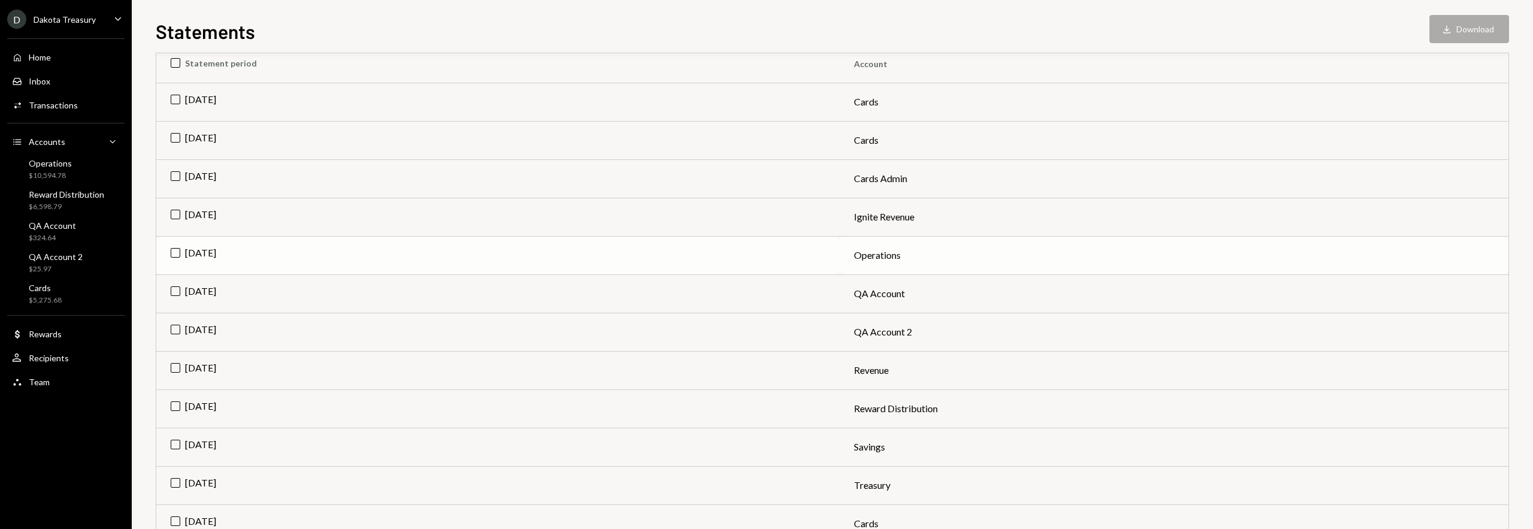
click at [171, 254] on td "Jul 2025" at bounding box center [497, 255] width 683 height 38
click at [172, 252] on td "Check Jul 2025" at bounding box center [497, 255] width 683 height 38
click at [172, 252] on td "Jul 2025" at bounding box center [497, 255] width 683 height 38
click at [1483, 31] on button "Download Download" at bounding box center [1470, 29] width 80 height 28
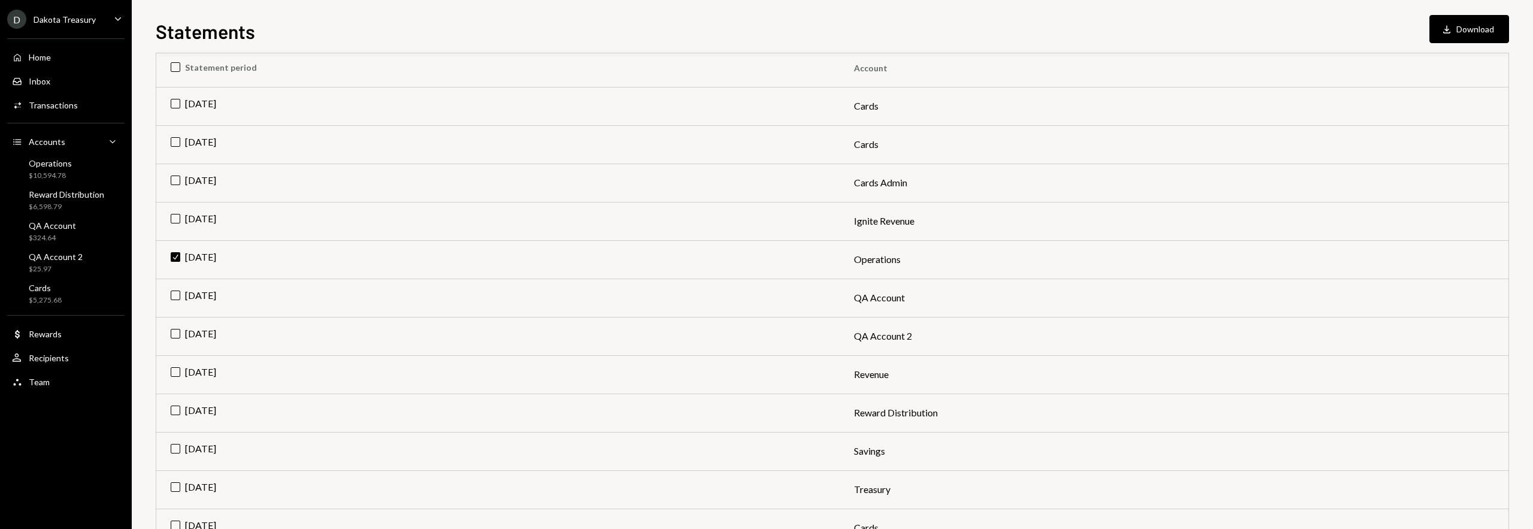
click at [117, 17] on icon "Caret Down" at bounding box center [117, 18] width 13 height 13
click at [304, 20] on div "Statements Download Download" at bounding box center [833, 30] width 1354 height 26
